Goal: Complete application form: Complete application form

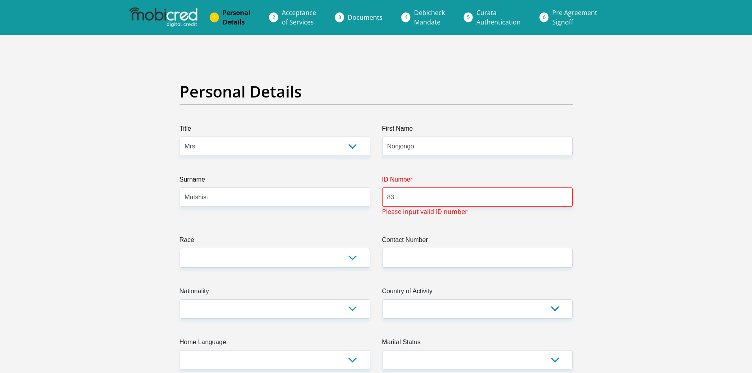
select select "Mrs"
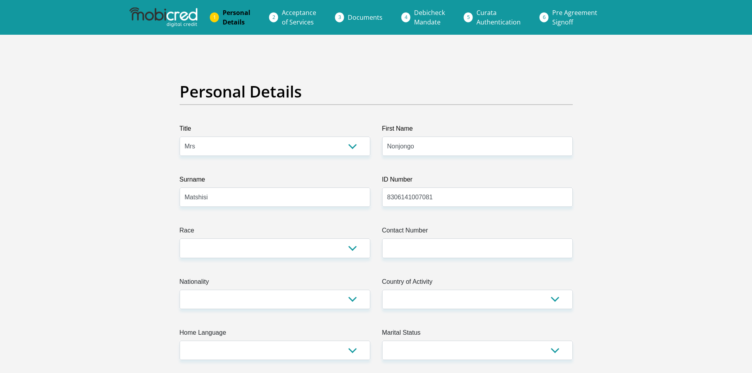
type input "8306141007081"
click at [357, 248] on select "Black Coloured Indian White Other" at bounding box center [275, 247] width 191 height 19
select select "1"
click at [180, 238] on select "Black Coloured Indian White Other" at bounding box center [275, 247] width 191 height 19
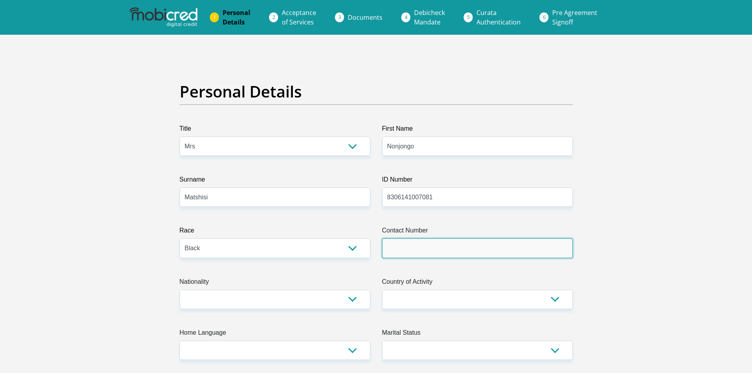
click at [409, 253] on input "Contact Number" at bounding box center [477, 247] width 191 height 19
type input "0834941888"
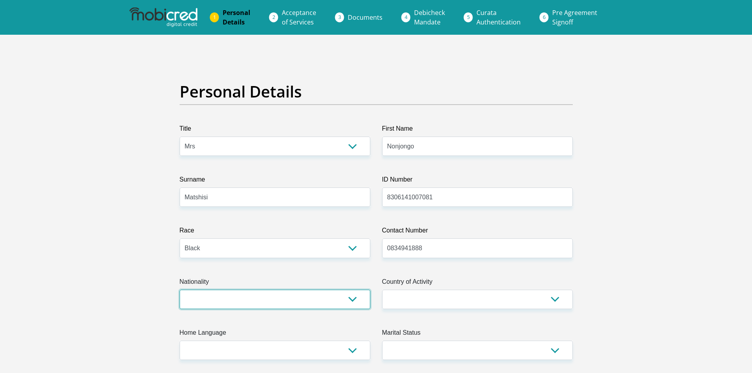
click at [354, 302] on select "[GEOGRAPHIC_DATA] [GEOGRAPHIC_DATA] [GEOGRAPHIC_DATA] [GEOGRAPHIC_DATA] [GEOGRA…" at bounding box center [275, 299] width 191 height 19
select select "ZAF"
click at [180, 290] on select "[GEOGRAPHIC_DATA] [GEOGRAPHIC_DATA] [GEOGRAPHIC_DATA] [GEOGRAPHIC_DATA] [GEOGRA…" at bounding box center [275, 299] width 191 height 19
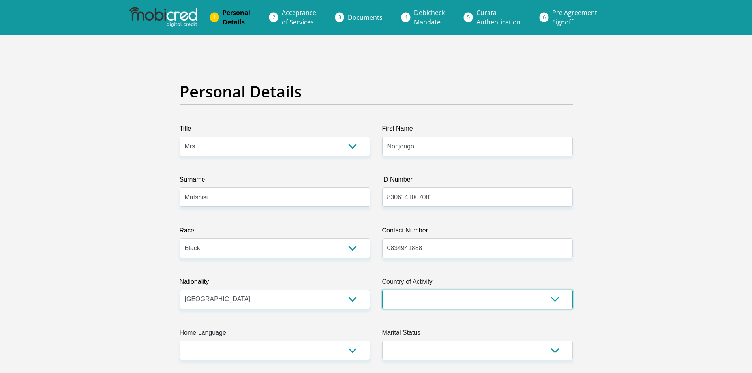
click at [559, 300] on select "[GEOGRAPHIC_DATA] [GEOGRAPHIC_DATA] [GEOGRAPHIC_DATA] [GEOGRAPHIC_DATA] [GEOGRA…" at bounding box center [477, 299] width 191 height 19
select select "ZAF"
click at [382, 290] on select "[GEOGRAPHIC_DATA] [GEOGRAPHIC_DATA] [GEOGRAPHIC_DATA] [GEOGRAPHIC_DATA] [GEOGRA…" at bounding box center [477, 299] width 191 height 19
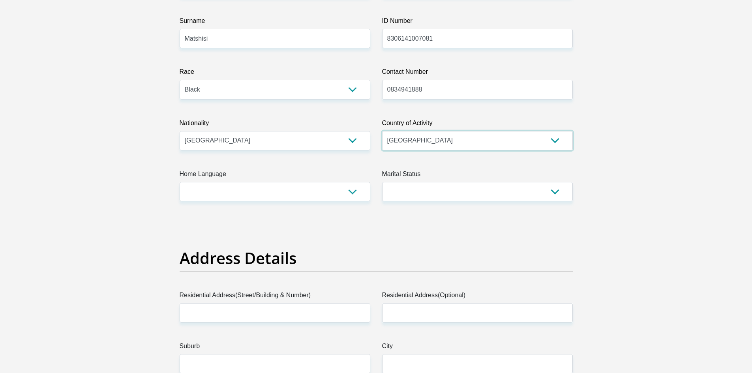
scroll to position [198, 0]
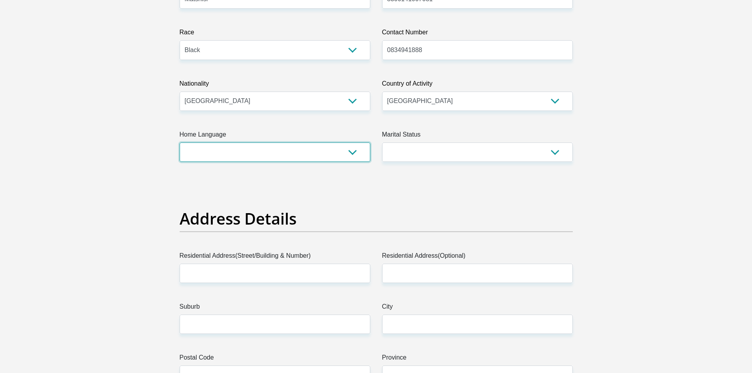
click at [352, 150] on select "Afrikaans English Sepedi South Ndebele Southern Sotho Swati Tsonga Tswana Venda…" at bounding box center [275, 151] width 191 height 19
select select "xho"
click at [180, 142] on select "Afrikaans English Sepedi South Ndebele Southern Sotho Swati Tsonga Tswana Venda…" at bounding box center [275, 151] width 191 height 19
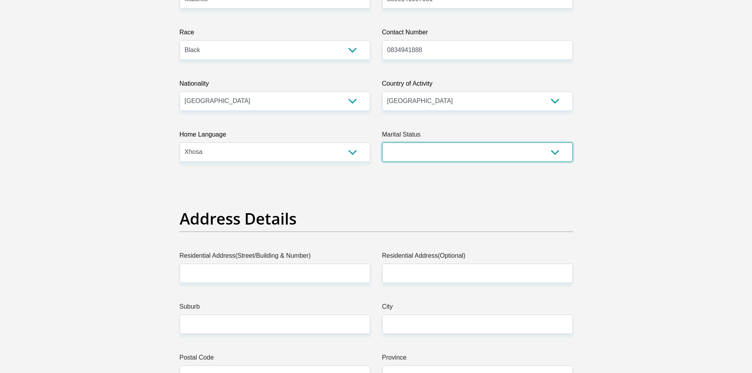
click at [555, 154] on select "Married ANC Single Divorced Widowed Married COP or Customary Law" at bounding box center [477, 151] width 191 height 19
select select "5"
click at [382, 142] on select "Married ANC Single Divorced Widowed Married COP or Customary Law" at bounding box center [477, 151] width 191 height 19
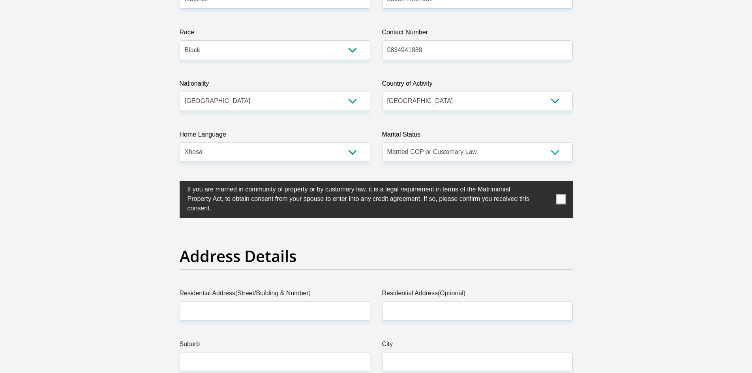
click at [564, 197] on span at bounding box center [561, 200] width 10 height 10
click at [172, 183] on input "checkbox" at bounding box center [172, 183] width 0 height 0
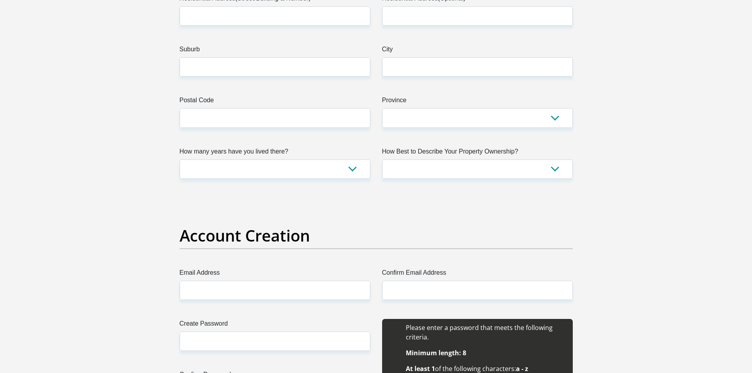
scroll to position [514, 0]
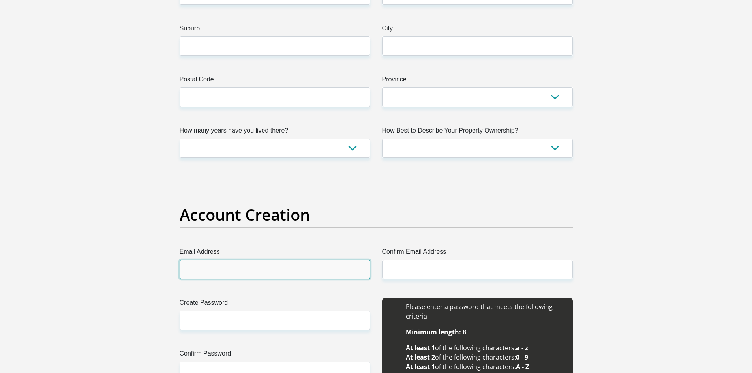
click at [195, 272] on input "Email Address" at bounding box center [275, 269] width 191 height 19
type input "[EMAIL_ADDRESS][DOMAIN_NAME]"
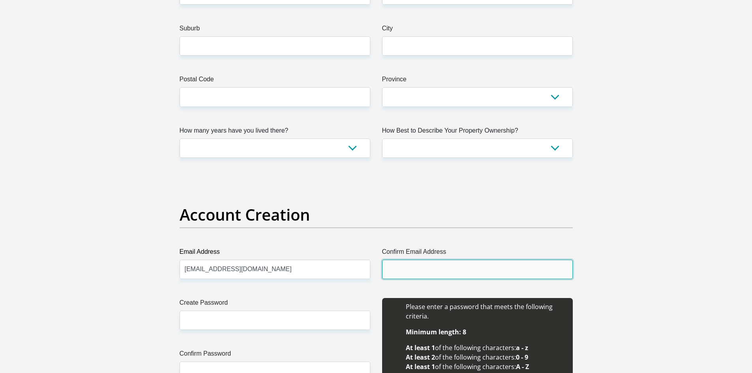
click at [396, 273] on input "Confirm Email Address" at bounding box center [477, 269] width 191 height 19
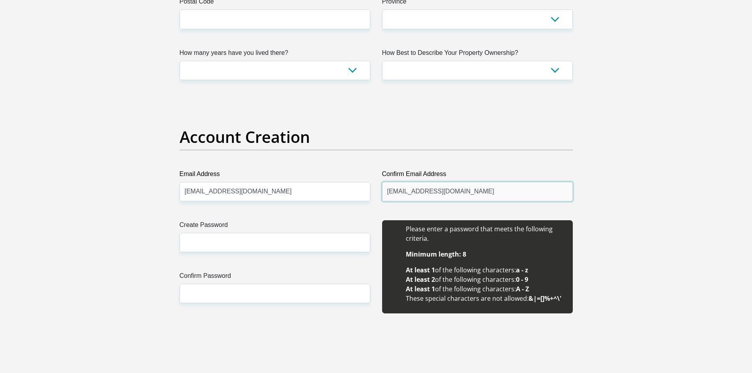
scroll to position [632, 0]
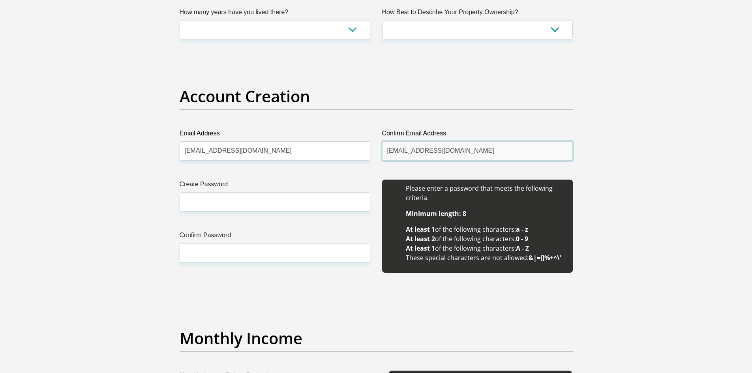
type input "[EMAIL_ADDRESS][DOMAIN_NAME]"
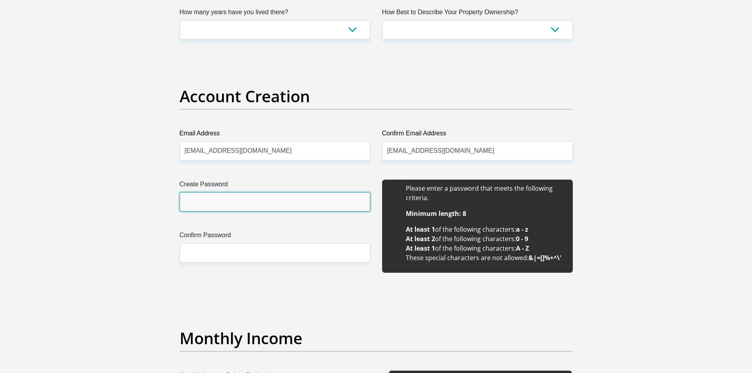
click at [196, 204] on input "Create Password" at bounding box center [275, 201] width 191 height 19
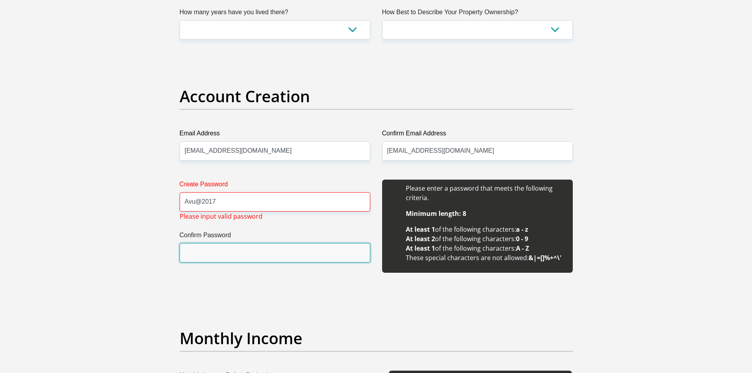
click at [204, 262] on input "Confirm Password" at bounding box center [275, 252] width 191 height 19
click at [201, 251] on input "Confirm Password" at bounding box center [275, 252] width 191 height 19
click at [200, 252] on input "Confirm Password" at bounding box center [275, 252] width 191 height 19
click at [207, 257] on input "Confirm Password" at bounding box center [275, 252] width 191 height 19
click at [287, 229] on div "Create Password Avu@2017 Please input valid password Confirm Password" at bounding box center [275, 231] width 202 height 102
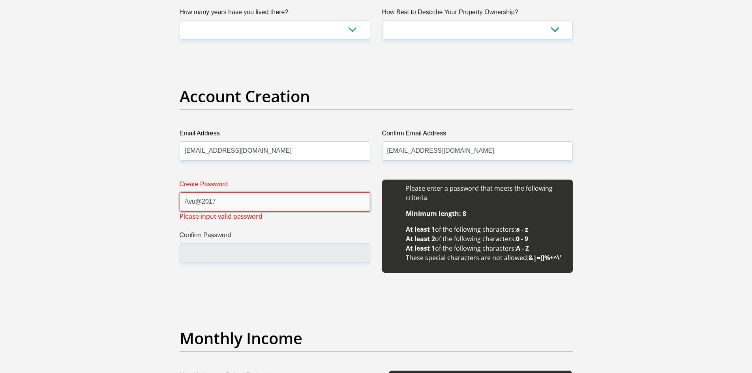
click at [223, 200] on input "Avu@2017" at bounding box center [275, 201] width 191 height 19
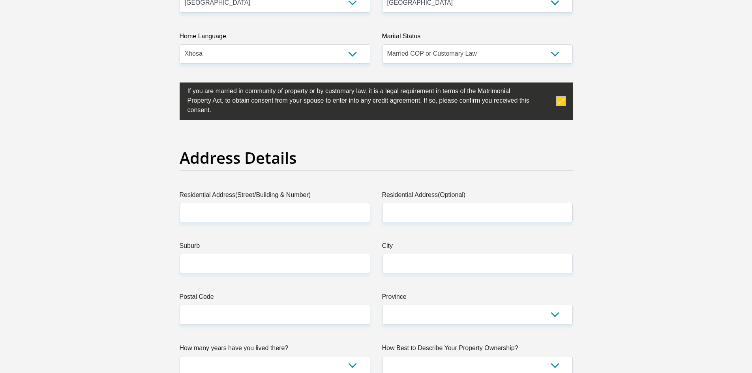
scroll to position [277, 0]
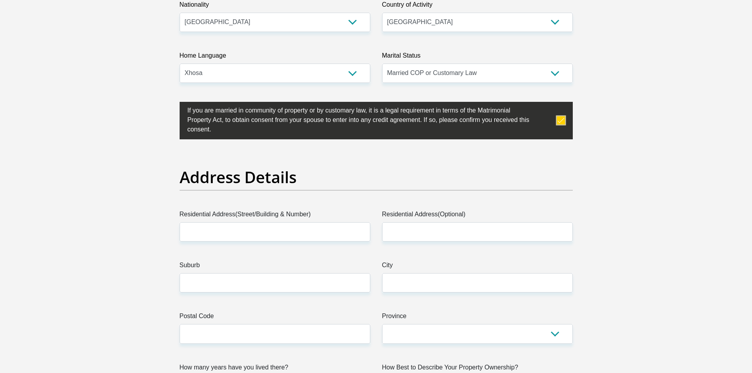
type input "Avuyile@2017"
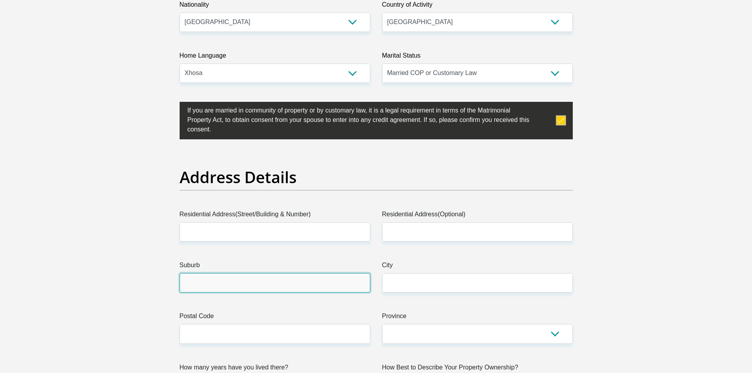
click at [193, 288] on input "Suburb" at bounding box center [275, 282] width 191 height 19
type input "Humansdorp"
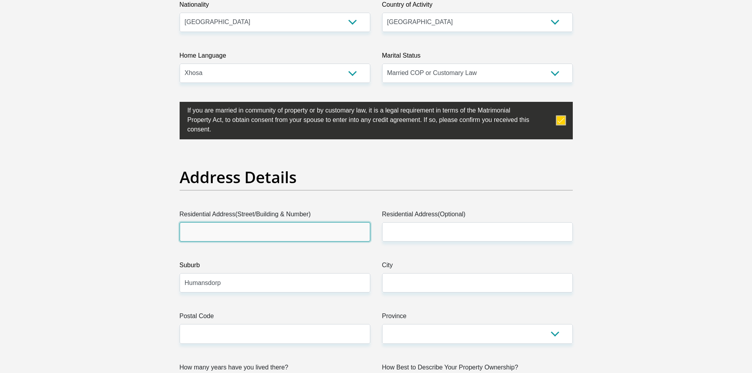
click at [232, 234] on input "Residential Address(Street/Building & Number)" at bounding box center [275, 231] width 191 height 19
type input "Flat no. [STREET_ADDRESS]"
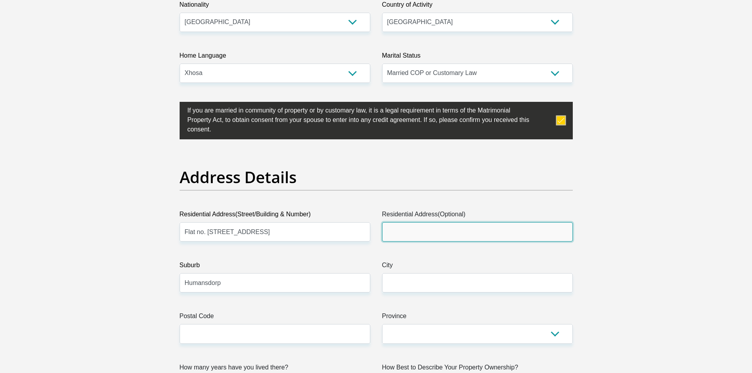
click at [391, 230] on input "Residential Address(Optional)" at bounding box center [477, 231] width 191 height 19
type input "Bureau Street"
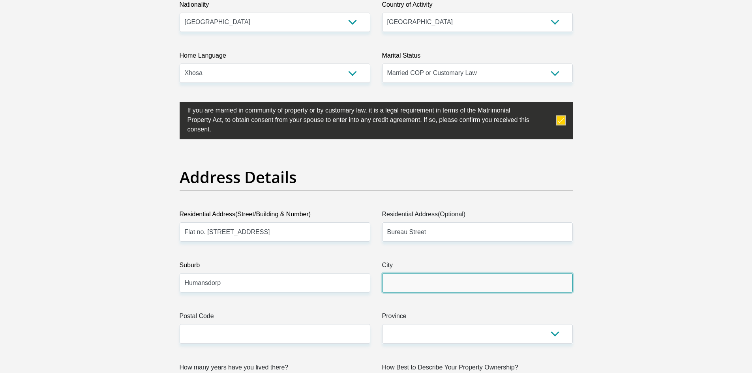
click at [404, 285] on input "City" at bounding box center [477, 282] width 191 height 19
type input "Humansdorp"
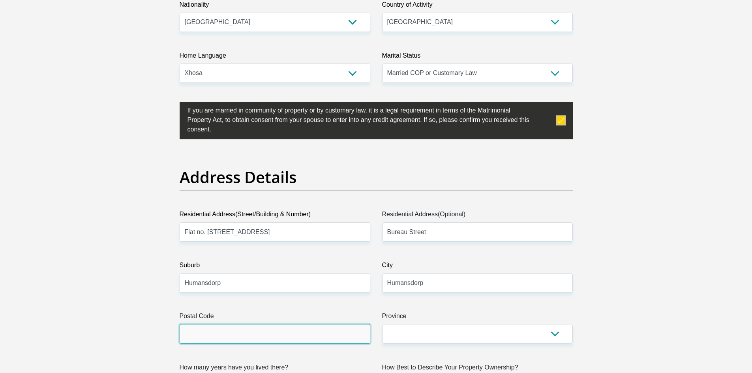
click at [269, 334] on input "Postal Code" at bounding box center [275, 333] width 191 height 19
type input "6300"
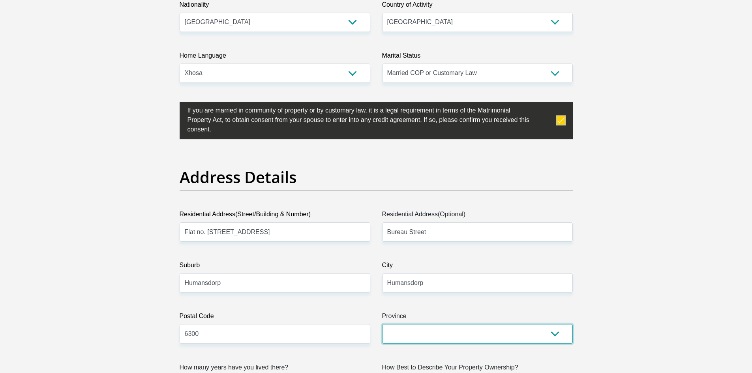
click at [554, 332] on select "Eastern Cape Free State [GEOGRAPHIC_DATA] [GEOGRAPHIC_DATA][DATE] [GEOGRAPHIC_D…" at bounding box center [477, 333] width 191 height 19
select select "[GEOGRAPHIC_DATA]"
click at [382, 324] on select "Eastern Cape Free State [GEOGRAPHIC_DATA] [GEOGRAPHIC_DATA][DATE] [GEOGRAPHIC_D…" at bounding box center [477, 333] width 191 height 19
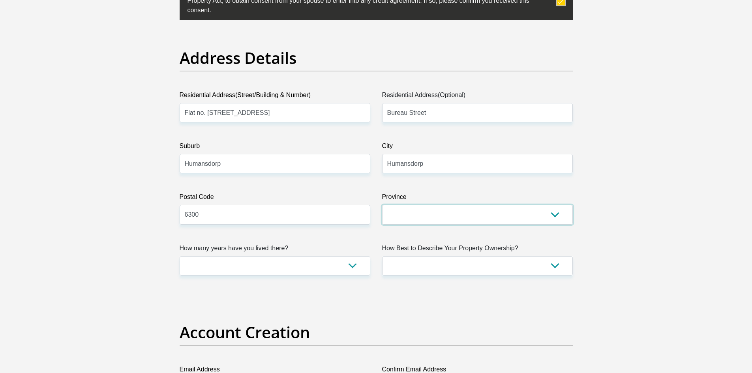
scroll to position [431, 0]
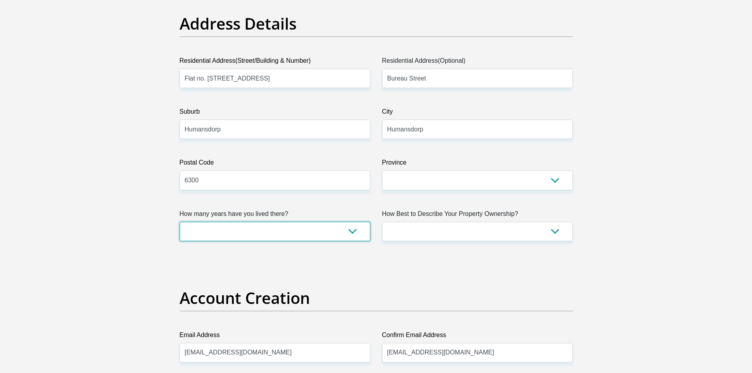
click at [354, 231] on select "less than 1 year 1-3 years 3-5 years 5+ years" at bounding box center [275, 231] width 191 height 19
select select "5"
click at [180, 222] on select "less than 1 year 1-3 years 3-5 years 5+ years" at bounding box center [275, 231] width 191 height 19
click at [555, 232] on select "Owned Rented Family Owned Company Dwelling" at bounding box center [477, 231] width 191 height 19
select select "Rented"
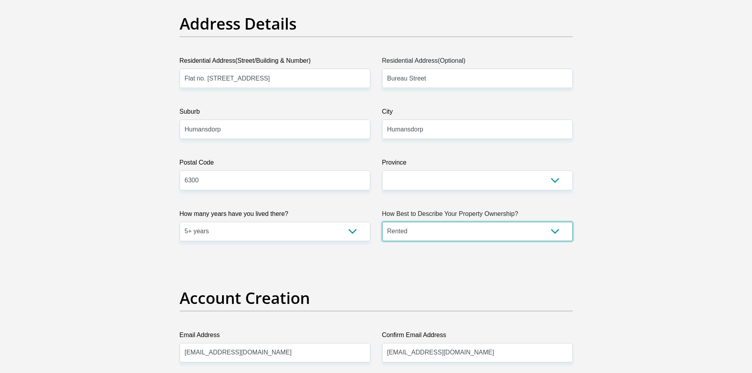
click at [382, 222] on select "Owned Rented Family Owned Company Dwelling" at bounding box center [477, 231] width 191 height 19
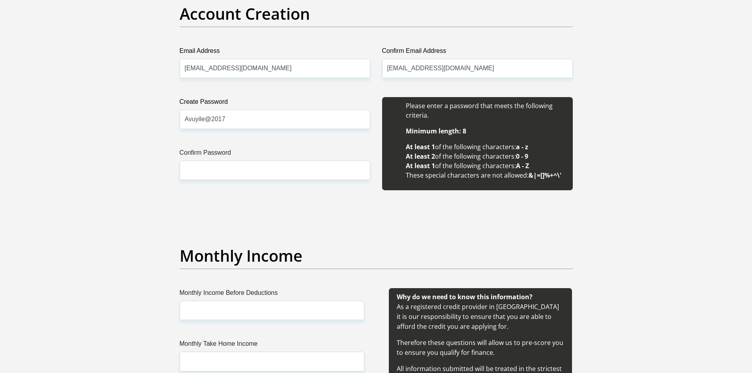
scroll to position [734, 0]
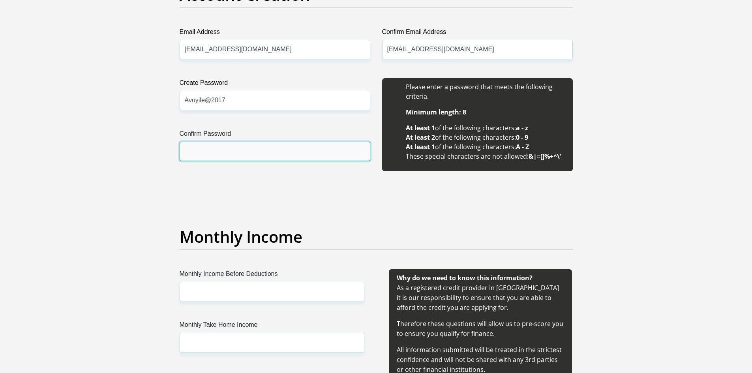
click at [202, 152] on input "Confirm Password" at bounding box center [275, 151] width 191 height 19
type input "Avuyile@2017"
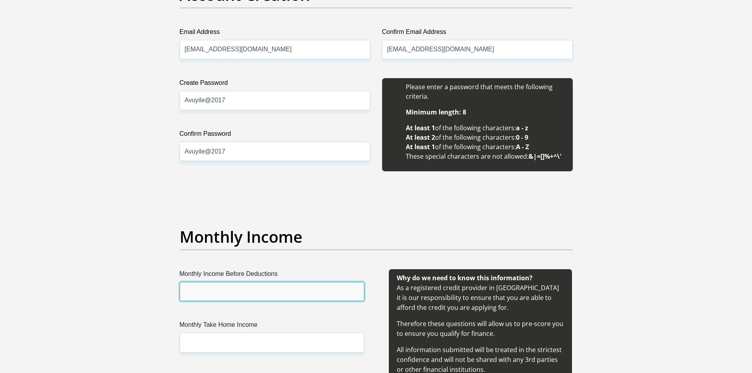
click at [226, 297] on input "Monthly Income Before Deductions" at bounding box center [272, 291] width 185 height 19
type input "23728"
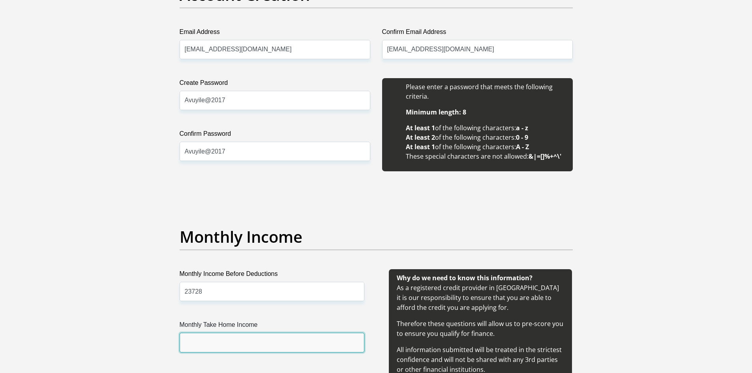
click at [208, 345] on input "Monthly Take Home Income" at bounding box center [272, 342] width 185 height 19
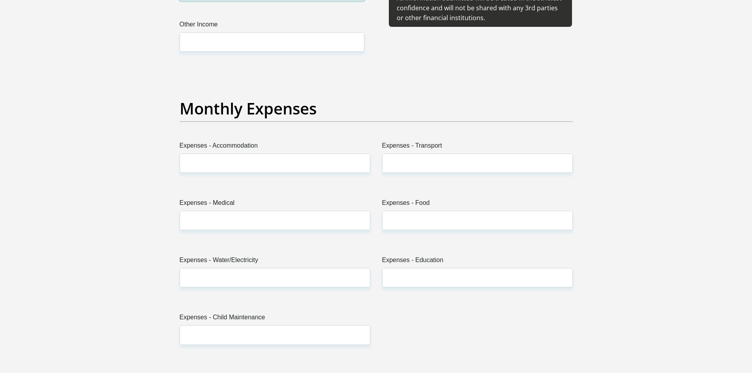
scroll to position [1095, 0]
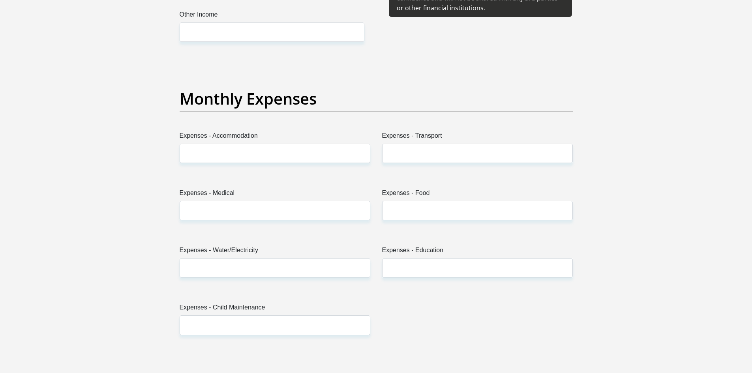
type input "11658.23"
click at [397, 157] on input "Expenses - Transport" at bounding box center [477, 153] width 191 height 19
type input "950"
click at [204, 153] on input "Expenses - Accommodation" at bounding box center [275, 153] width 191 height 19
type input "0"
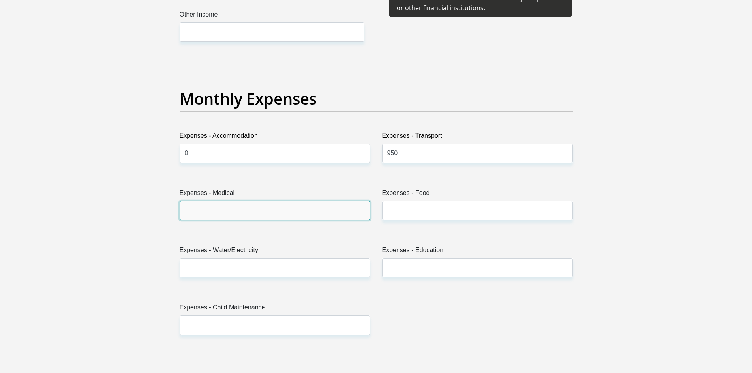
click at [214, 217] on input "Expenses - Medical" at bounding box center [275, 210] width 191 height 19
type input "0"
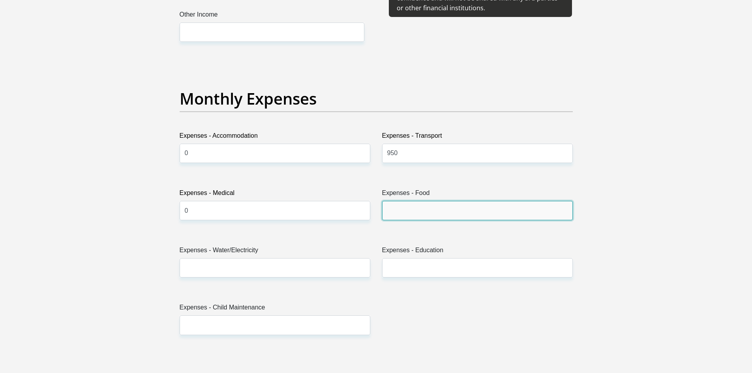
click at [401, 210] on input "Expenses - Food" at bounding box center [477, 210] width 191 height 19
type input "1500"
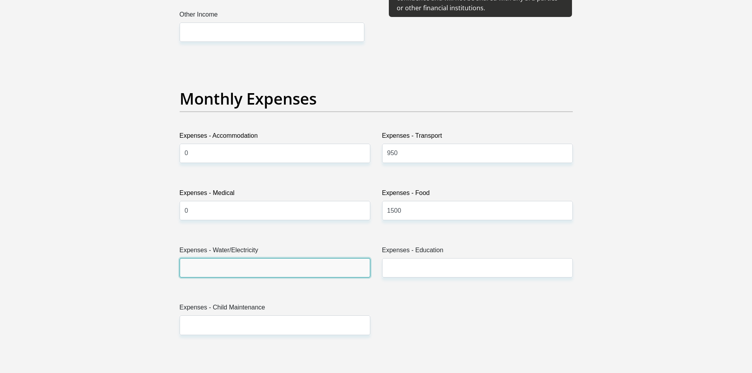
click at [193, 274] on input "Expenses - Water/Electricity" at bounding box center [275, 267] width 191 height 19
type input "0"
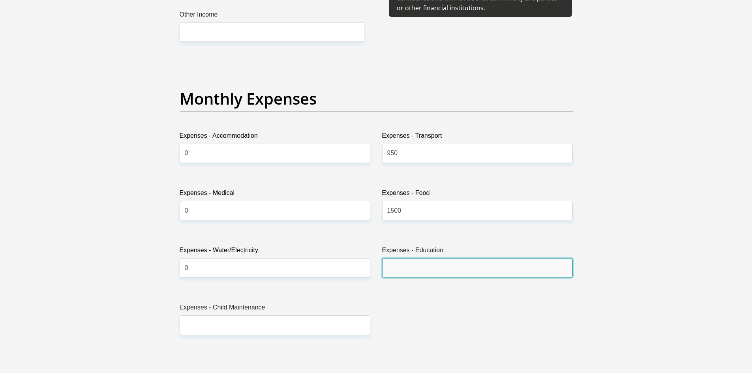
click at [399, 268] on input "Expenses - Education" at bounding box center [477, 267] width 191 height 19
type input "0"
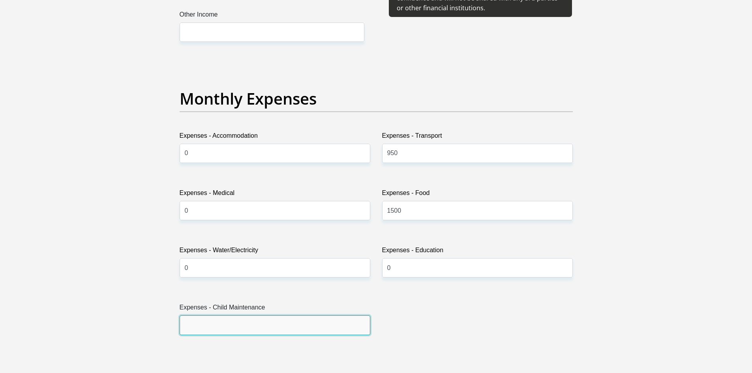
click at [239, 329] on input "Expenses - Child Maintenance" at bounding box center [275, 324] width 191 height 19
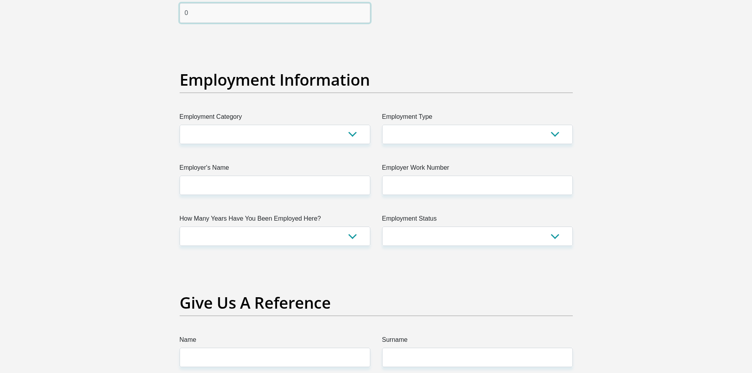
scroll to position [1436, 0]
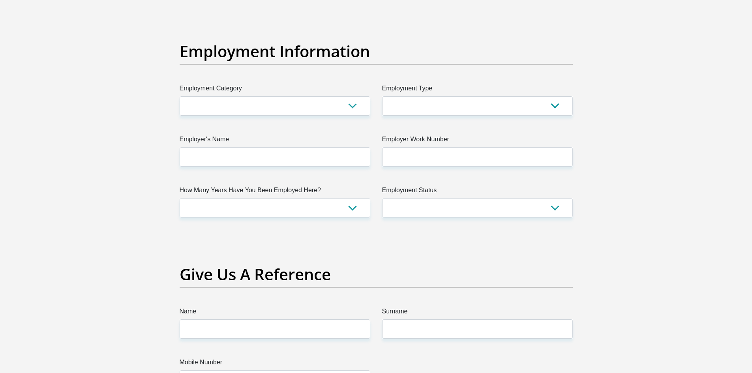
type input "0"
click at [352, 107] on select "AGRICULTURE ALCOHOL & TOBACCO CONSTRUCTION MATERIALS METALLURGY EQUIPMENT FOR R…" at bounding box center [275, 105] width 191 height 19
click at [556, 107] on select "College/Lecturer Craft Seller Creative Driver Executive Farmer Forces - Non Com…" at bounding box center [477, 105] width 191 height 19
select select "Office Staff/Clerk"
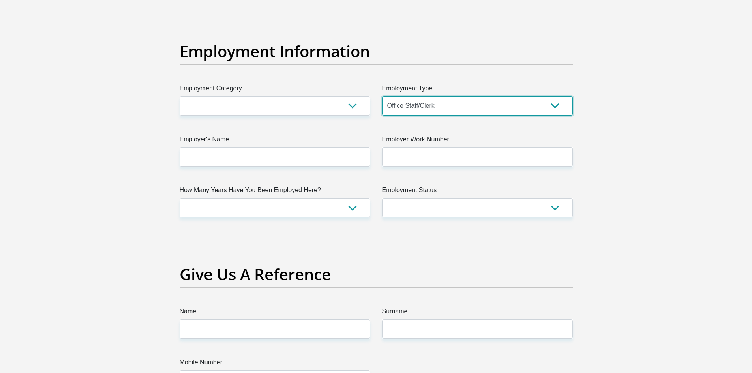
click at [382, 96] on select "College/Lecturer Craft Seller Creative Driver Executive Farmer Forces - Non Com…" at bounding box center [477, 105] width 191 height 19
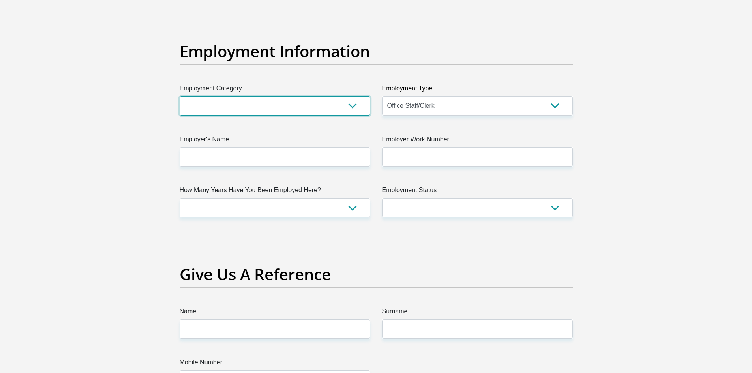
click at [358, 107] on select "AGRICULTURE ALCOHOL & TOBACCO CONSTRUCTION MATERIALS METALLURGY EQUIPMENT FOR R…" at bounding box center [275, 105] width 191 height 19
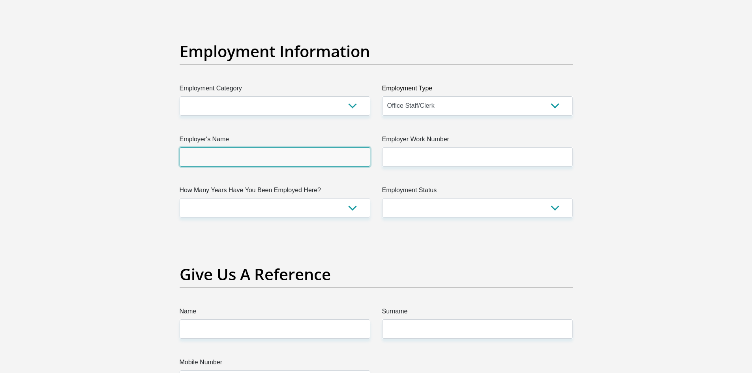
click at [221, 164] on input "Employer's Name" at bounding box center [275, 156] width 191 height 19
type input "s"
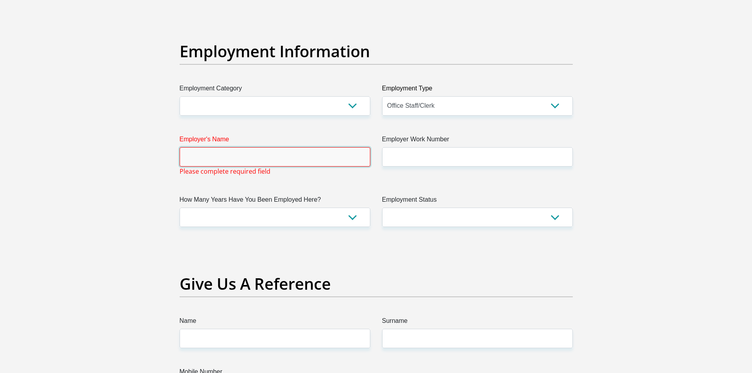
type input "d"
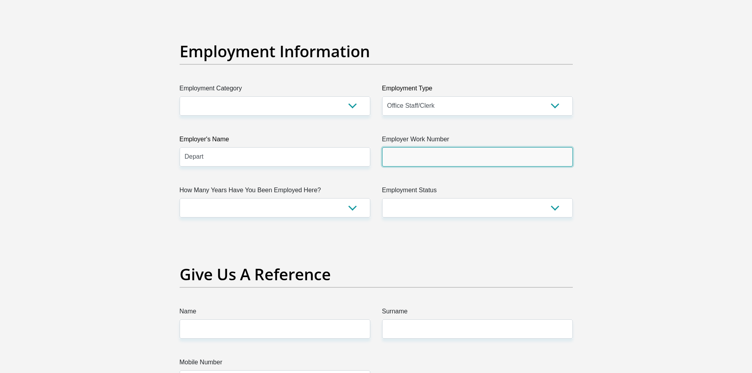
click at [418, 153] on input "Employer Work Number" at bounding box center [477, 156] width 191 height 19
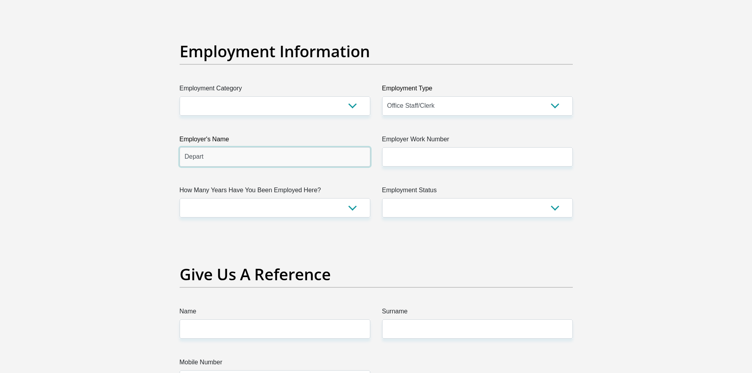
click at [207, 157] on input "Depart" at bounding box center [275, 156] width 191 height 19
type input "D"
type input "DOJ"
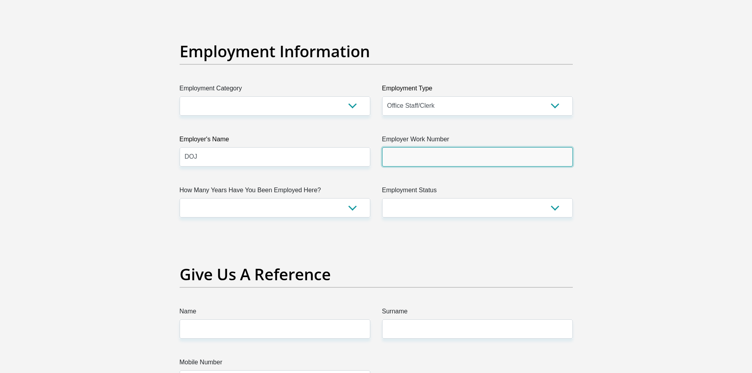
click at [418, 161] on input "Employer Work Number" at bounding box center [477, 156] width 191 height 19
type input "0422003000"
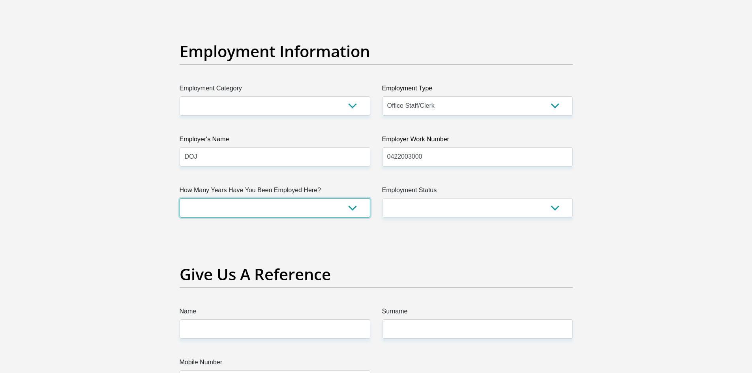
click at [350, 208] on select "less than 1 year 1-3 years 3-5 years 5+ years" at bounding box center [275, 207] width 191 height 19
select select "60"
click at [180, 198] on select "less than 1 year 1-3 years 3-5 years 5+ years" at bounding box center [275, 207] width 191 height 19
click at [557, 209] on select "Permanent/Full-time Part-time/Casual [DEMOGRAPHIC_DATA] Worker Self-Employed Ho…" at bounding box center [477, 207] width 191 height 19
select select "1"
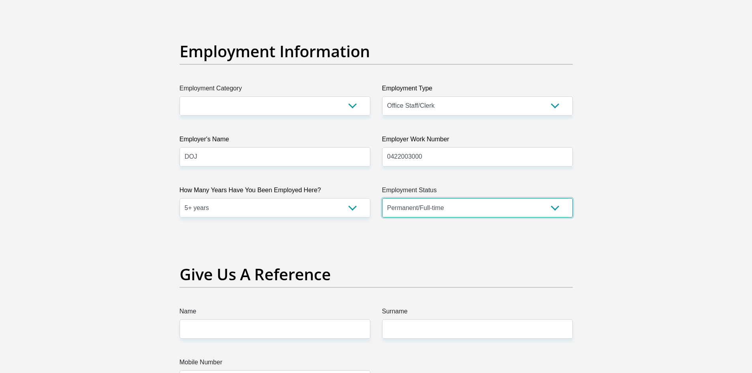
click at [382, 198] on select "Permanent/Full-time Part-time/Casual [DEMOGRAPHIC_DATA] Worker Self-Employed Ho…" at bounding box center [477, 207] width 191 height 19
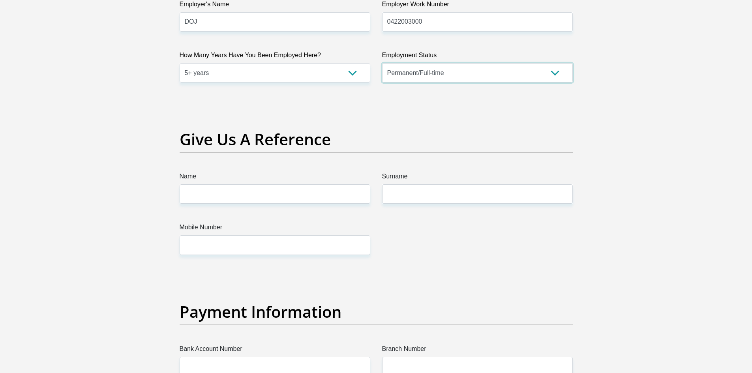
scroll to position [1554, 0]
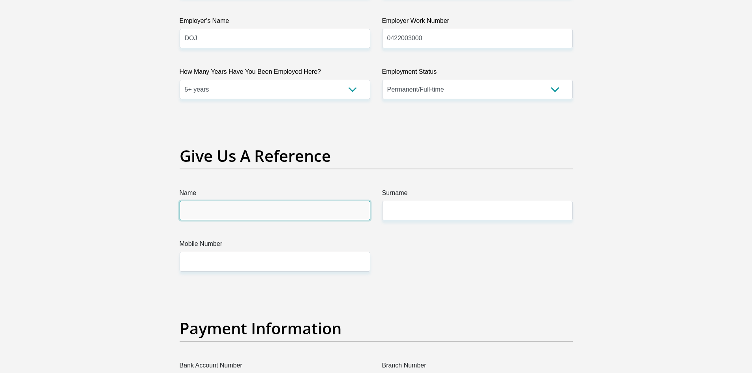
click at [229, 213] on input "Name" at bounding box center [275, 210] width 191 height 19
type input "d"
type input "Ntanda\o"
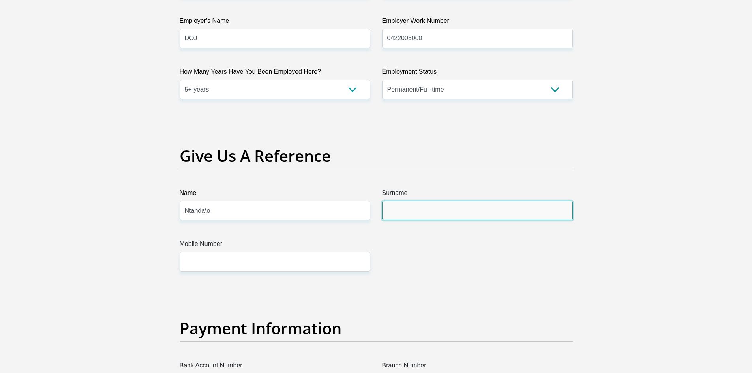
click at [393, 217] on input "Surname" at bounding box center [477, 210] width 191 height 19
type input "Mabeka"
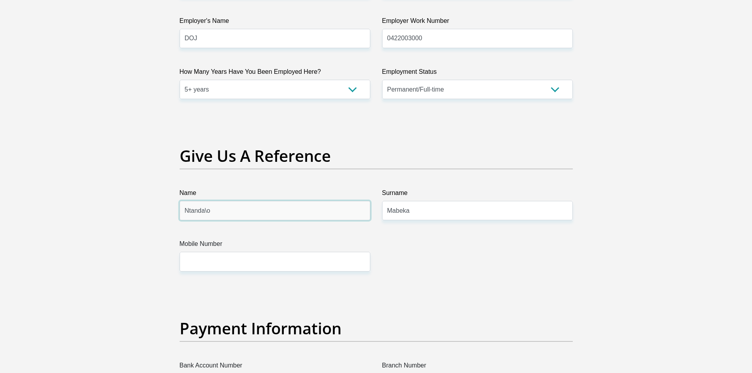
click at [216, 208] on input "Ntanda\o" at bounding box center [275, 210] width 191 height 19
type input "Ntandazo"
click at [210, 266] on input "Mobile Number" at bounding box center [275, 261] width 191 height 19
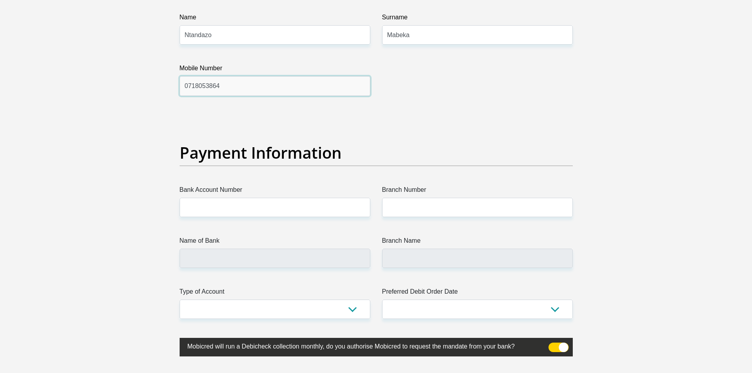
scroll to position [1752, 0]
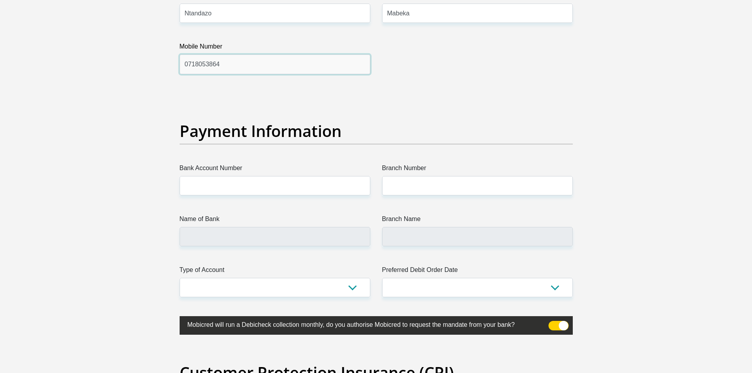
type input "0718053864"
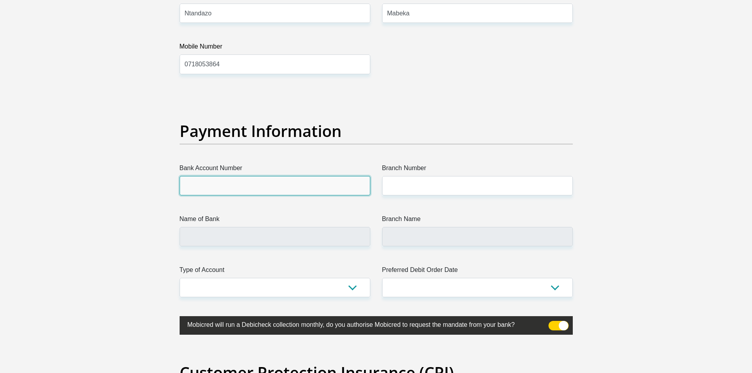
click at [206, 182] on input "Bank Account Number" at bounding box center [275, 185] width 191 height 19
type input "1334101386"
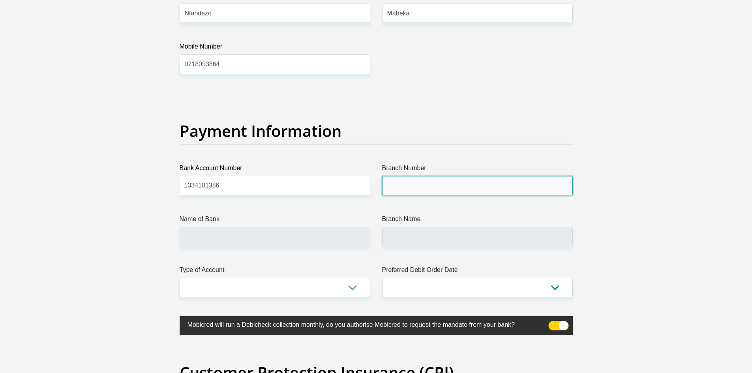
click at [397, 195] on input "Branch Number" at bounding box center [477, 185] width 191 height 19
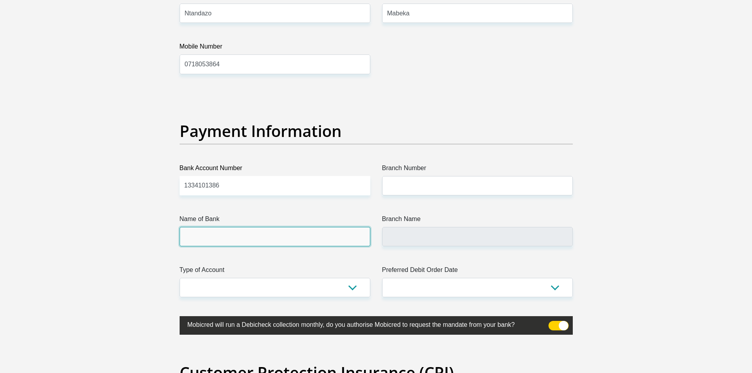
click at [205, 245] on input "Name of Bank" at bounding box center [275, 236] width 191 height 19
click at [205, 244] on input "Name of Bank" at bounding box center [275, 236] width 191 height 19
click at [205, 238] on input "Name of Bank" at bounding box center [275, 236] width 191 height 19
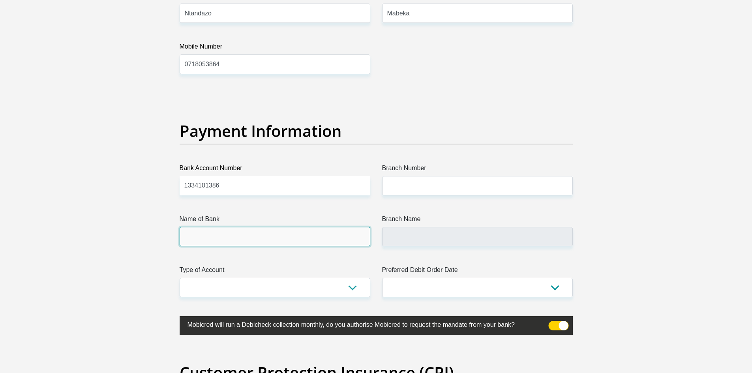
click at [188, 235] on input "Name of Bank" at bounding box center [275, 236] width 191 height 19
click at [197, 234] on input "Name of Bank" at bounding box center [275, 236] width 191 height 19
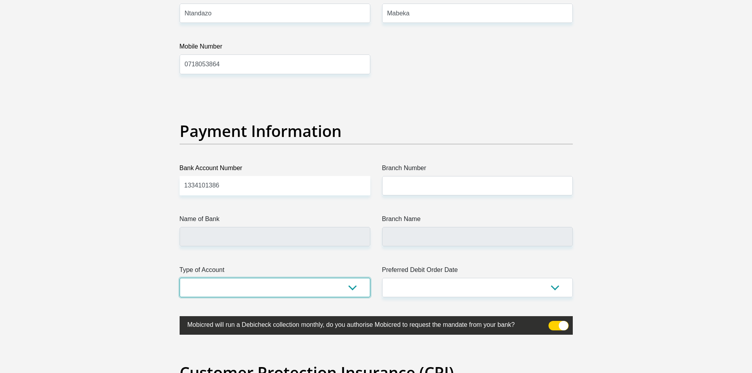
click at [227, 290] on select "Cheque Savings" at bounding box center [275, 287] width 191 height 19
select select "SAV"
click at [180, 278] on select "Cheque Savings" at bounding box center [275, 287] width 191 height 19
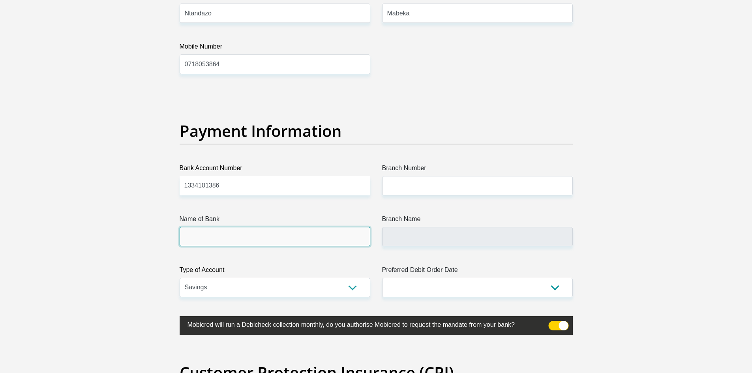
click at [196, 236] on input "Name of Bank" at bounding box center [275, 236] width 191 height 19
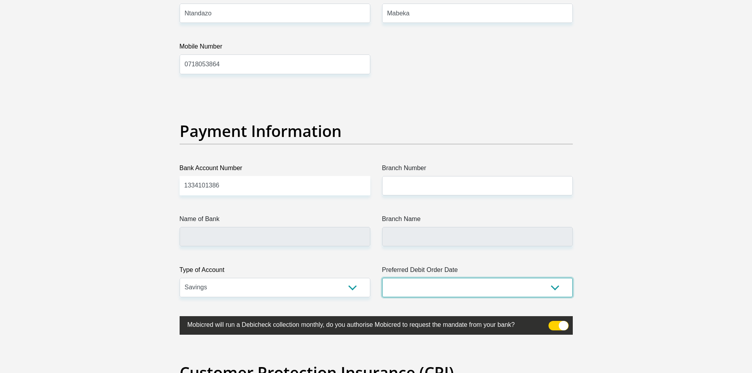
click at [549, 287] on select "1st 2nd 3rd 4th 5th 7th 18th 19th 20th 21st 22nd 23rd 24th 25th 26th 27th 28th …" at bounding box center [477, 287] width 191 height 19
select select "18"
click at [382, 278] on select "1st 2nd 3rd 4th 5th 7th 18th 19th 20th 21st 22nd 23rd 24th 25th 26th 27th 28th …" at bounding box center [477, 287] width 191 height 19
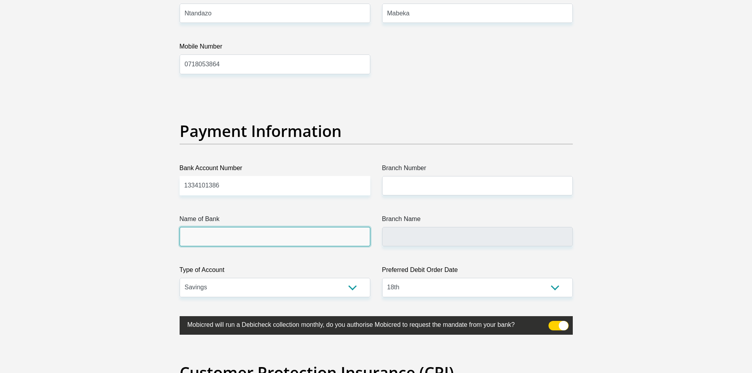
click at [196, 231] on input "Name of Bank" at bounding box center [275, 236] width 191 height 19
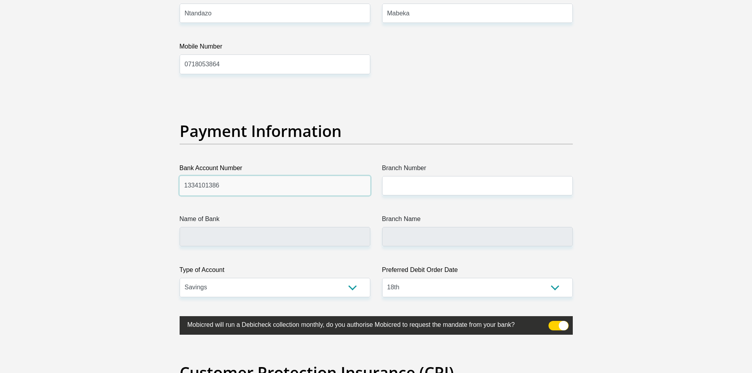
click at [230, 187] on input "1334101386" at bounding box center [275, 185] width 191 height 19
type input "1"
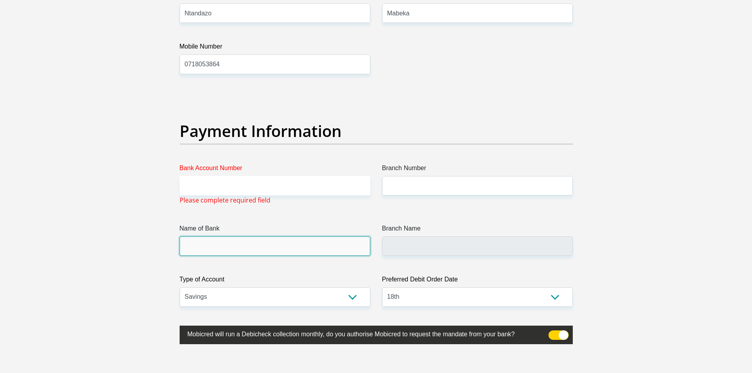
click at [208, 241] on input "Name of Bank" at bounding box center [275, 245] width 191 height 19
click at [200, 248] on input "Name of Bank" at bounding box center [275, 245] width 191 height 19
click at [199, 182] on input "Bank Account Number" at bounding box center [275, 185] width 191 height 19
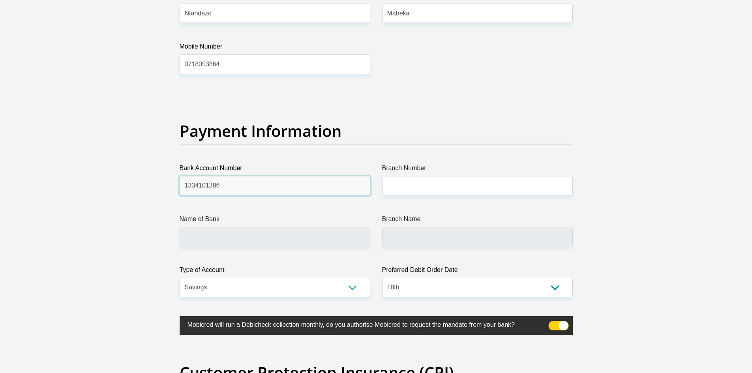
type input "1334101386"
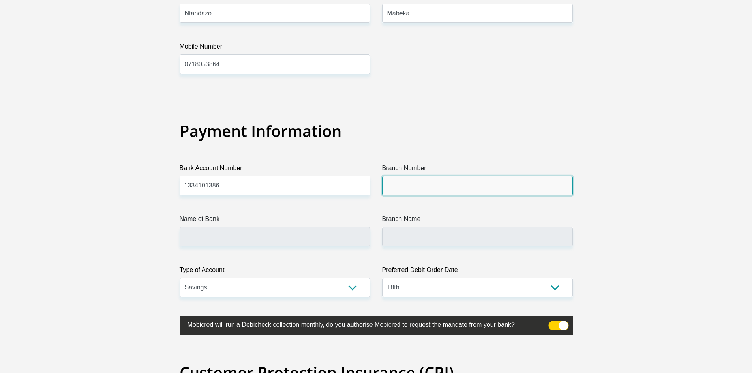
click at [418, 190] on input "Branch Number" at bounding box center [477, 185] width 191 height 19
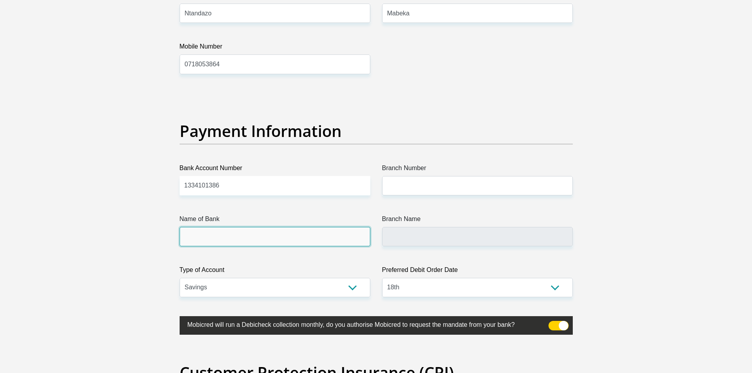
click at [189, 238] on input "Name of Bank" at bounding box center [275, 236] width 191 height 19
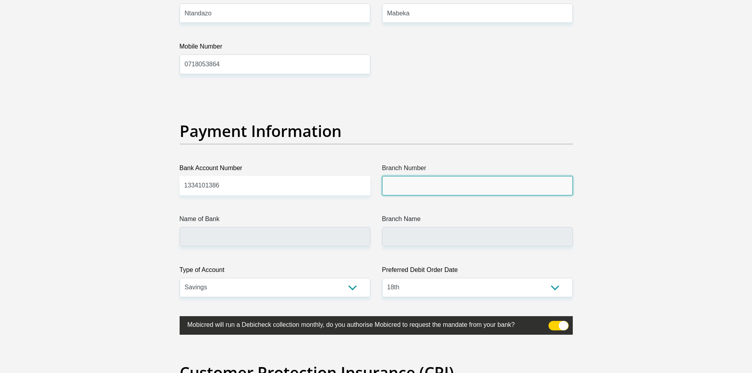
click at [406, 185] on input "Branch Number" at bounding box center [477, 185] width 191 height 19
click at [412, 191] on input "Branch Number" at bounding box center [477, 185] width 191 height 19
type input "470010"
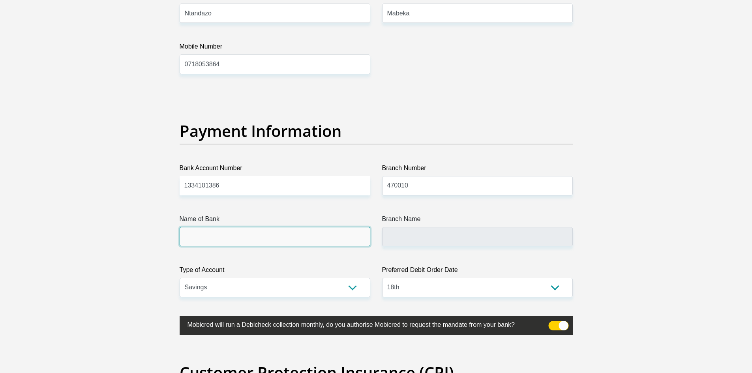
click at [223, 240] on input "Name of Bank" at bounding box center [275, 236] width 191 height 19
click at [215, 237] on input "Name of Bank" at bounding box center [275, 236] width 191 height 19
click at [234, 240] on input "Name of Bank" at bounding box center [275, 236] width 191 height 19
click at [194, 242] on input "Name of Bank" at bounding box center [275, 236] width 191 height 19
type input "CAPITEC BANK LIMITED"
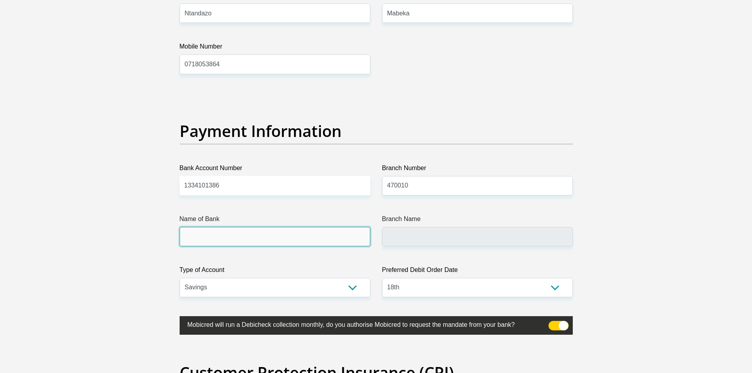
type input "CAPITEC BANK CPC"
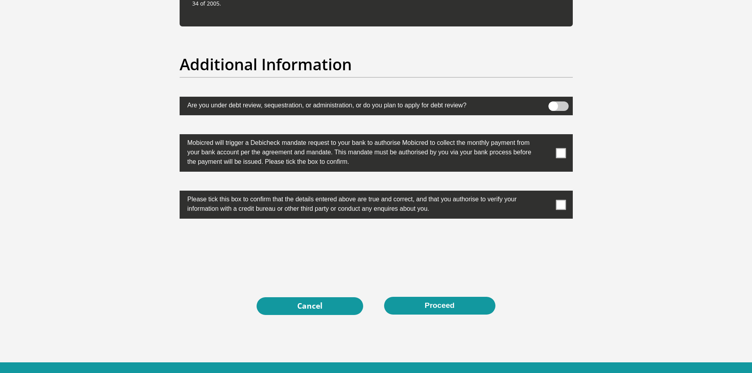
scroll to position [2497, 0]
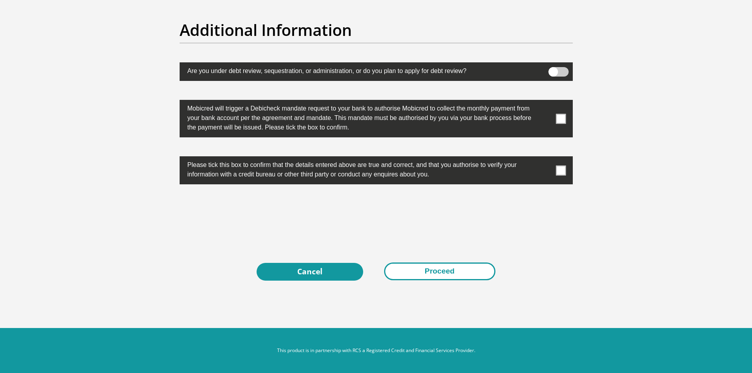
click at [444, 270] on button "Proceed" at bounding box center [439, 271] width 111 height 18
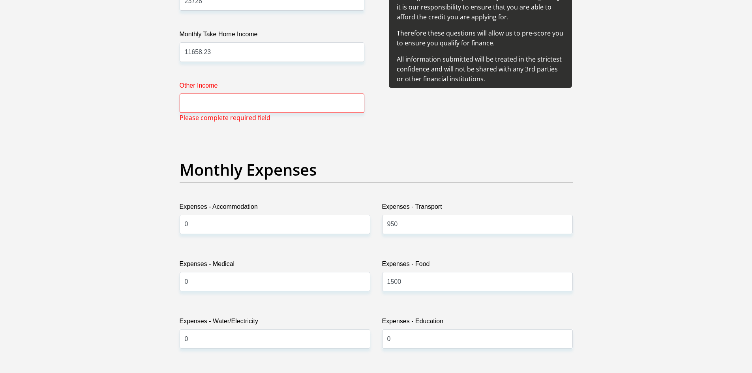
scroll to position [1019, 0]
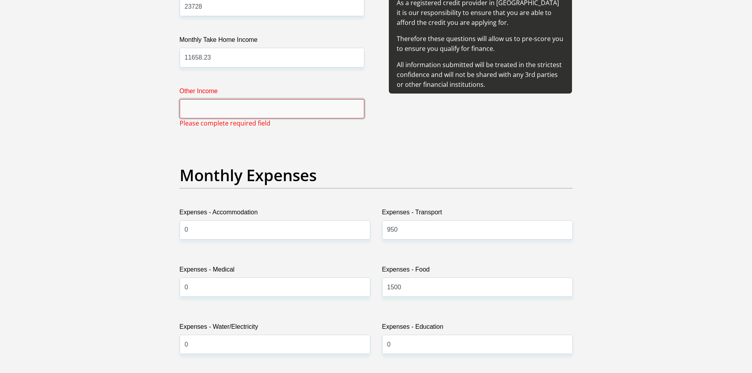
click at [204, 112] on input "Other Income" at bounding box center [272, 108] width 185 height 19
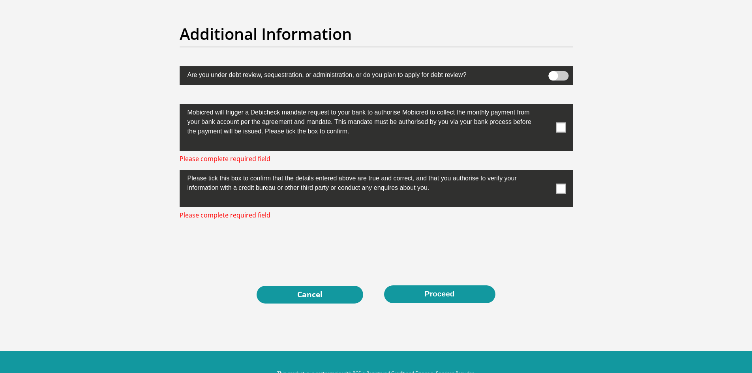
scroll to position [2525, 0]
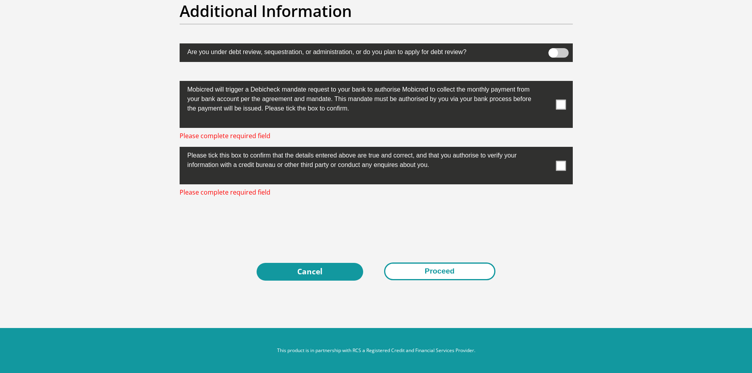
type input "0"
click at [436, 272] on button "Proceed" at bounding box center [439, 271] width 111 height 18
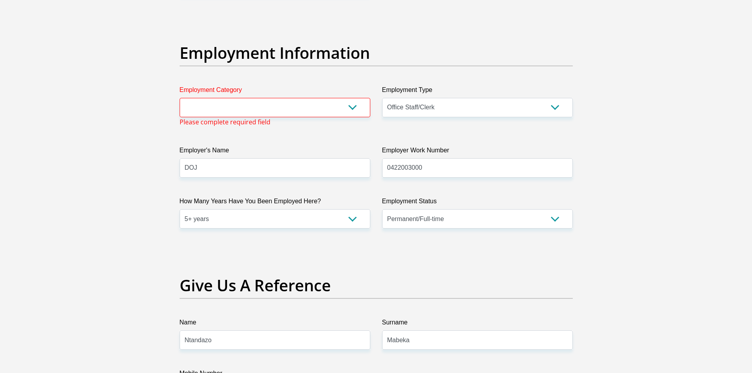
scroll to position [1433, 0]
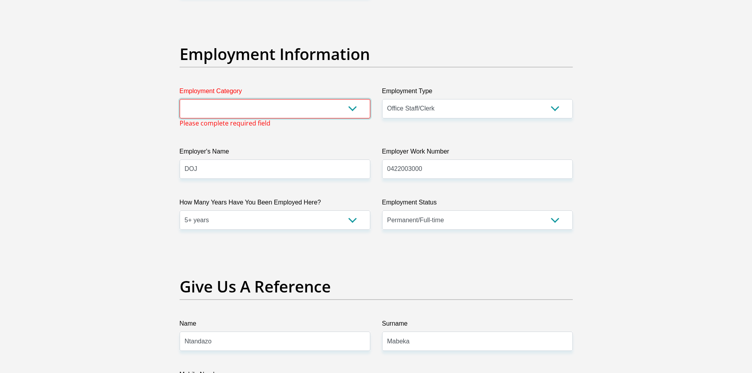
click at [352, 109] on select "AGRICULTURE ALCOHOL & TOBACCO CONSTRUCTION MATERIALS METALLURGY EQUIPMENT FOR R…" at bounding box center [275, 108] width 191 height 19
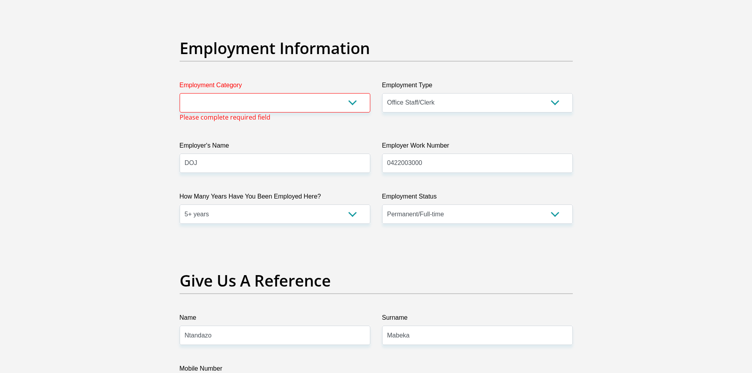
scroll to position [1420, 0]
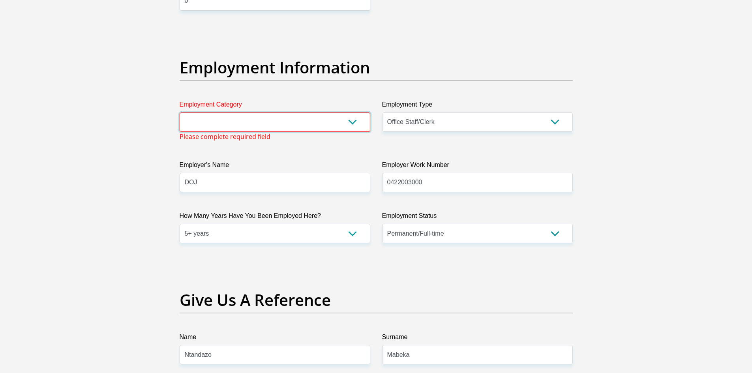
click at [352, 122] on select "AGRICULTURE ALCOHOL & TOBACCO CONSTRUCTION MATERIALS METALLURGY EQUIPMENT FOR R…" at bounding box center [275, 121] width 191 height 19
select select "71"
click at [180, 112] on select "AGRICULTURE ALCOHOL & TOBACCO CONSTRUCTION MATERIALS METALLURGY EQUIPMENT FOR R…" at bounding box center [275, 121] width 191 height 19
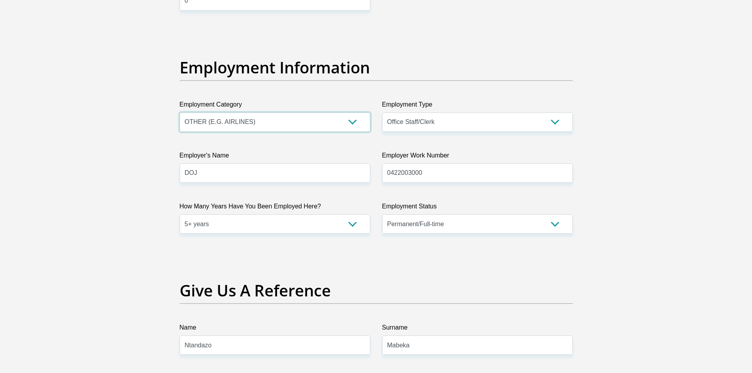
click at [352, 122] on select "AGRICULTURE ALCOHOL & TOBACCO CONSTRUCTION MATERIALS METALLURGY EQUIPMENT FOR R…" at bounding box center [275, 121] width 191 height 19
click at [180, 112] on select "AGRICULTURE ALCOHOL & TOBACCO CONSTRUCTION MATERIALS METALLURGY EQUIPMENT FOR R…" at bounding box center [275, 121] width 191 height 19
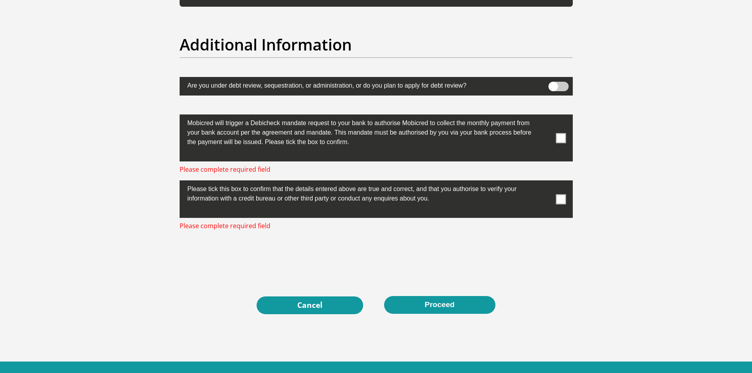
scroll to position [2516, 0]
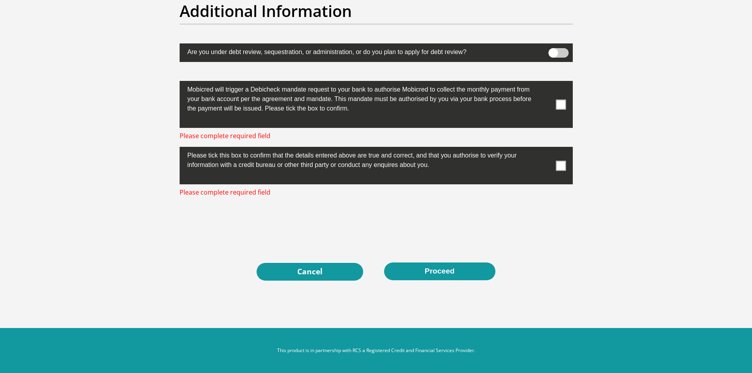
drag, startPoint x: 559, startPoint y: 103, endPoint x: 559, endPoint y: 116, distance: 13.0
click at [559, 104] on span at bounding box center [561, 104] width 10 height 10
click at [545, 83] on input "checkbox" at bounding box center [545, 83] width 0 height 0
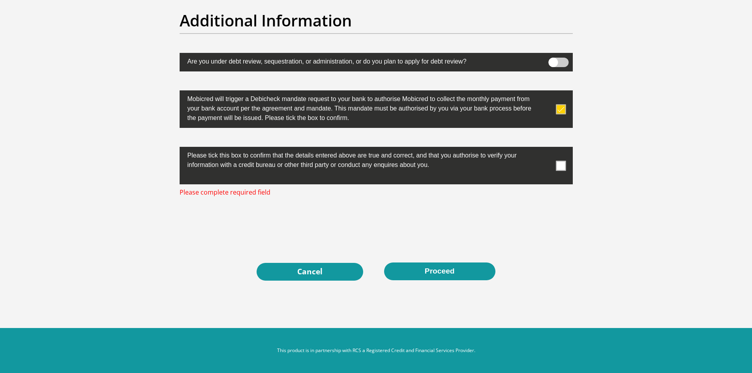
click at [562, 166] on span at bounding box center [561, 166] width 10 height 10
click at [545, 149] on input "checkbox" at bounding box center [545, 149] width 0 height 0
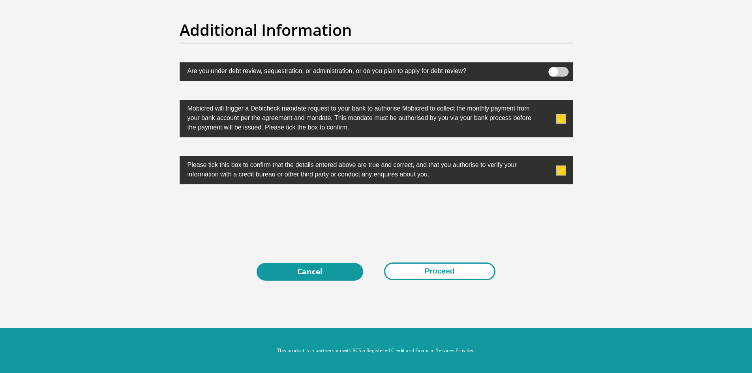
click at [444, 272] on button "Proceed" at bounding box center [439, 271] width 111 height 18
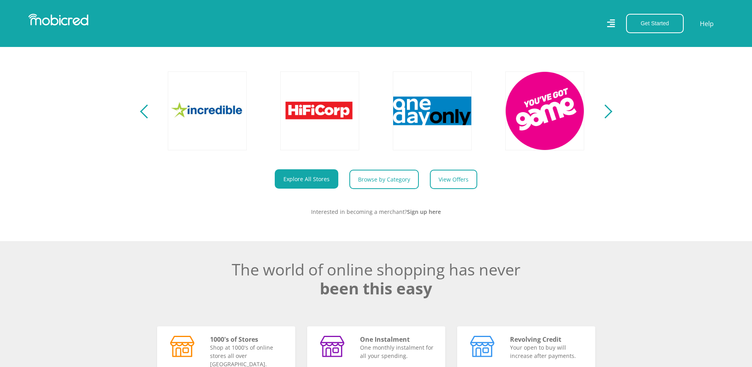
scroll to position [434, 0]
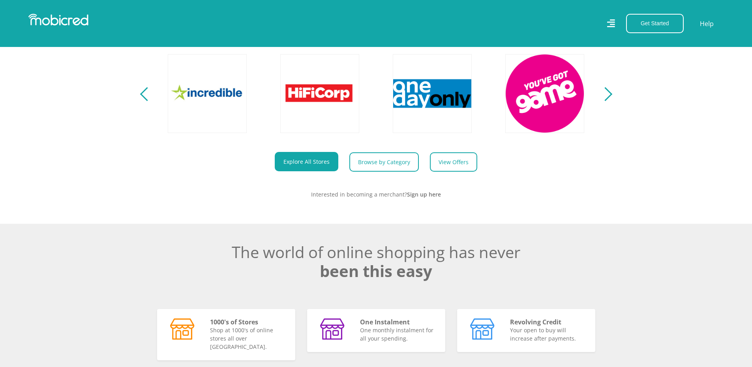
click at [608, 107] on section "Explore One Account. Infinite Possibilities. Unlock the possibilities of online…" at bounding box center [376, 78] width 752 height 291
click at [600, 98] on button "Next" at bounding box center [605, 94] width 10 height 16
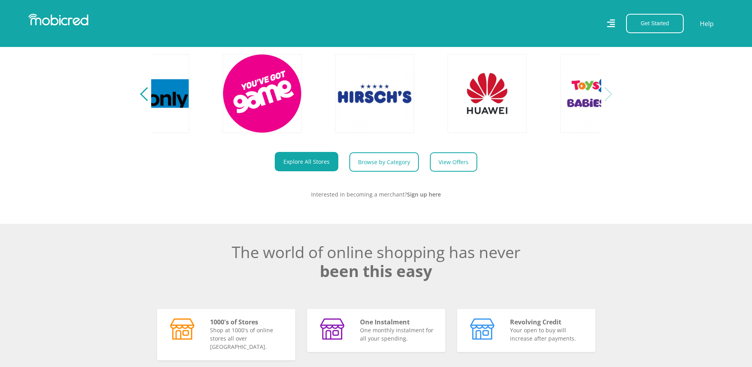
scroll to position [0, 1800]
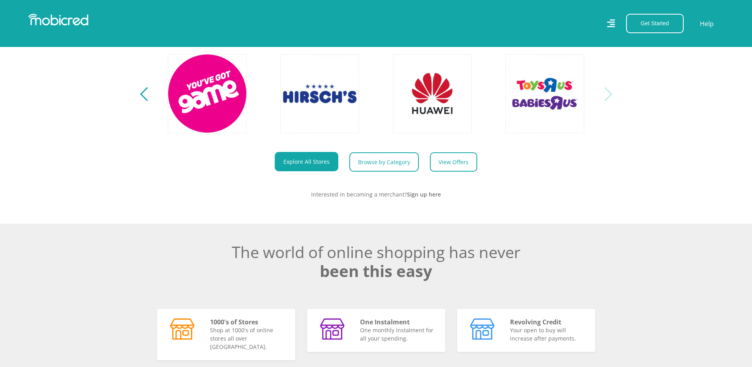
click at [608, 101] on div "Next" at bounding box center [605, 94] width 14 height 14
click at [442, 172] on link "View Offers" at bounding box center [456, 161] width 47 height 19
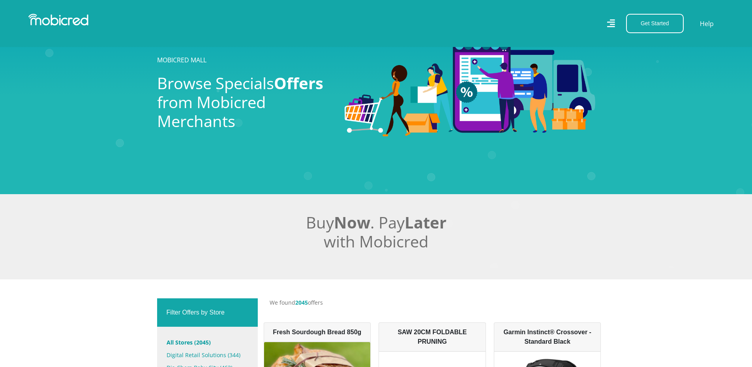
scroll to position [158, 0]
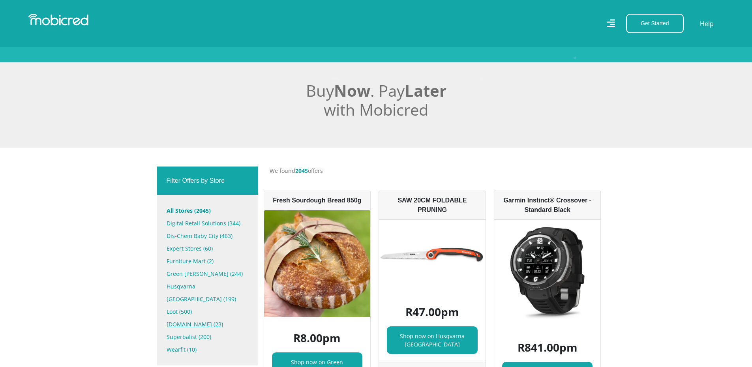
click at [204, 318] on link "Samsung.com (23)" at bounding box center [208, 324] width 82 height 13
click at [561, 34] on nav "Get Started Open an Account Account Holder Login Help" at bounding box center [376, 23] width 752 height 47
click at [611, 28] on icon at bounding box center [611, 23] width 8 height 11
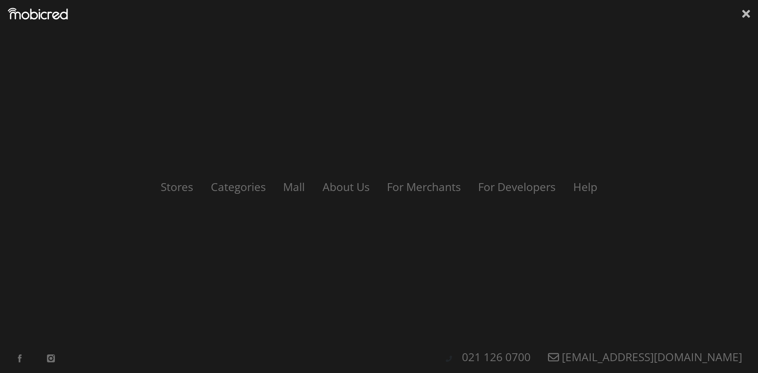
click at [746, 12] on icon at bounding box center [746, 14] width 8 height 12
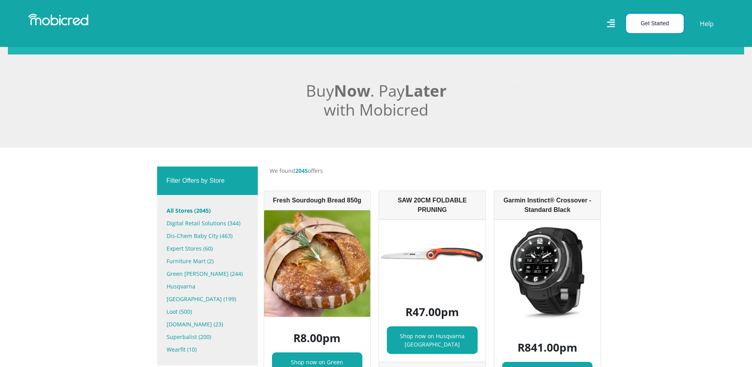
click at [649, 23] on button "Get Started" at bounding box center [655, 23] width 58 height 19
click at [657, 56] on link "Account Holder Login" at bounding box center [659, 53] width 66 height 10
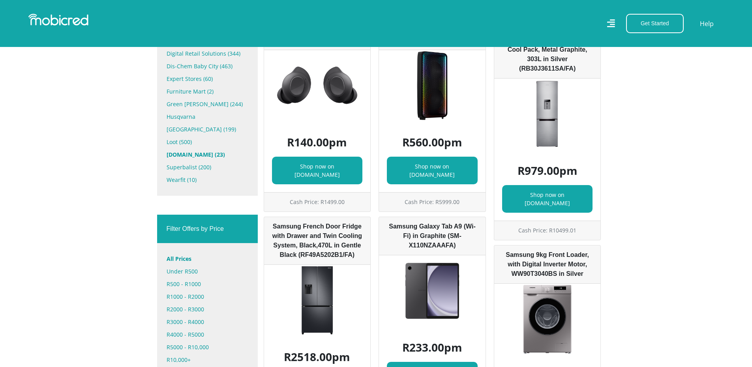
scroll to position [316, 0]
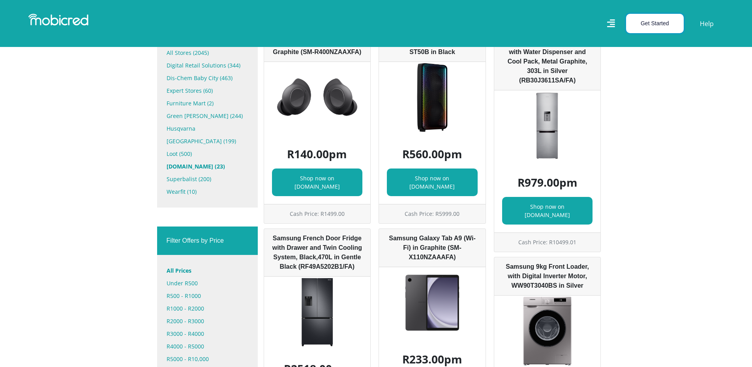
click at [638, 25] on button "Get Started" at bounding box center [655, 23] width 58 height 19
click at [662, 41] on link "Open an Account" at bounding box center [659, 42] width 66 height 10
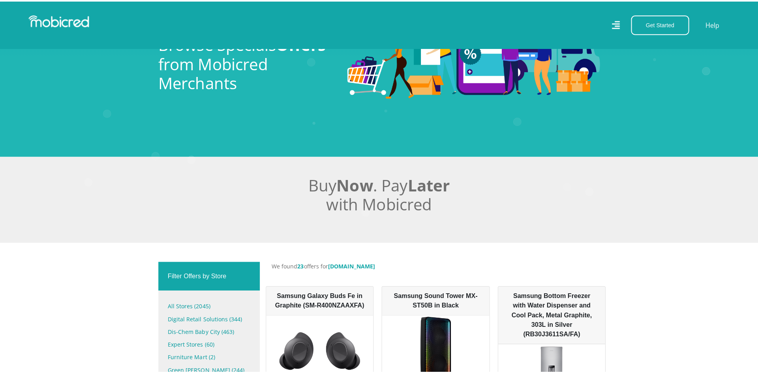
scroll to position [0, 0]
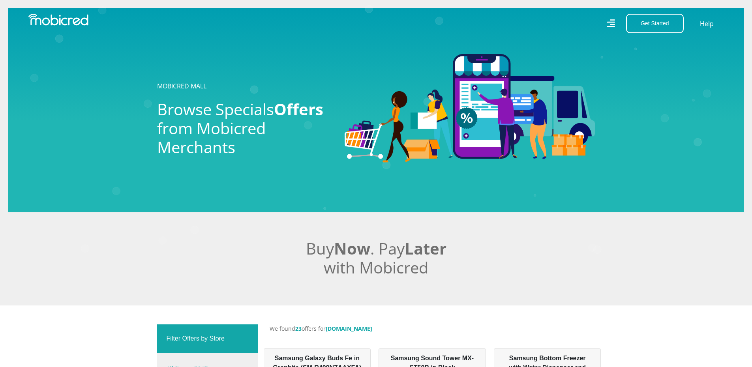
click at [613, 26] on icon at bounding box center [611, 23] width 8 height 11
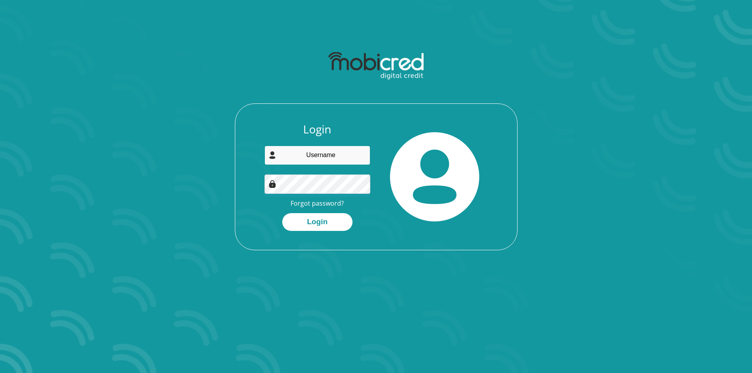
click at [303, 154] on input "email" at bounding box center [317, 155] width 106 height 19
type input "[EMAIL_ADDRESS][DOMAIN_NAME]"
click at [332, 222] on button "Login" at bounding box center [317, 222] width 70 height 18
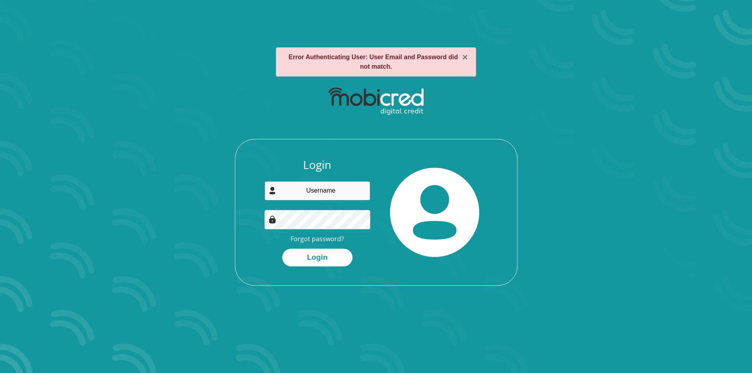
click at [328, 191] on input "email" at bounding box center [317, 190] width 106 height 19
type input "[EMAIL_ADDRESS][DOMAIN_NAME]"
click at [321, 261] on button "Login" at bounding box center [317, 258] width 70 height 18
click at [299, 190] on input "email" at bounding box center [317, 190] width 106 height 19
type input "[EMAIL_ADDRESS][DOMAIN_NAME]"
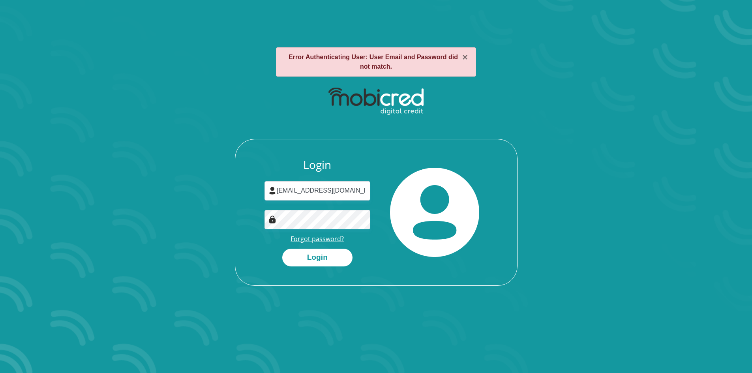
click at [318, 239] on link "Forgot password?" at bounding box center [317, 238] width 53 height 9
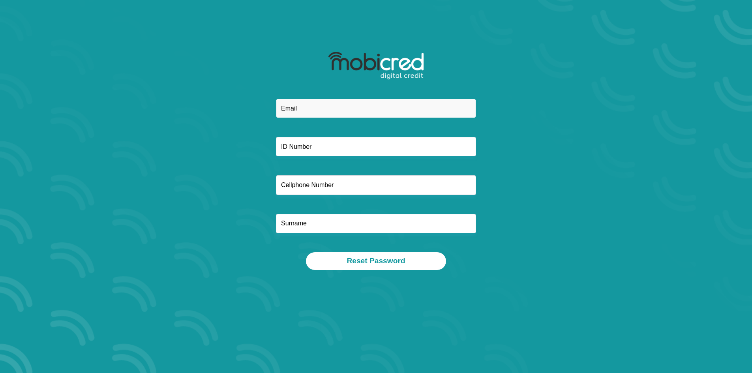
click at [289, 114] on input "email" at bounding box center [376, 108] width 200 height 19
type input "[EMAIL_ADDRESS][DOMAIN_NAME]"
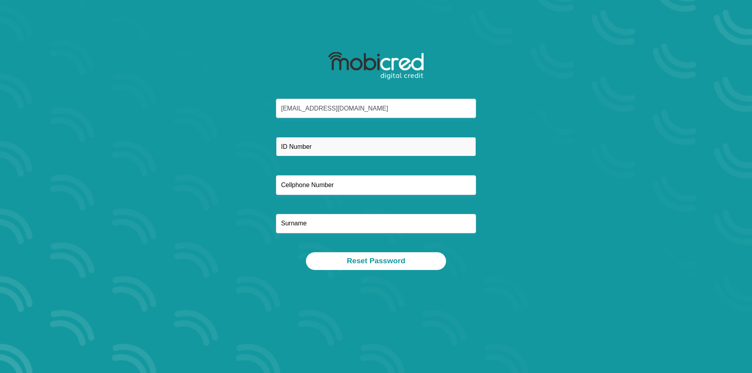
click at [298, 145] on input "text" at bounding box center [376, 146] width 200 height 19
type input "8306141007081"
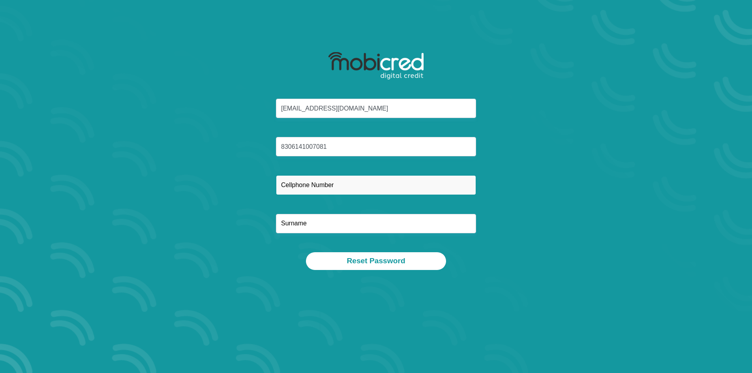
click at [296, 191] on input "text" at bounding box center [376, 184] width 200 height 19
type input "0834941888"
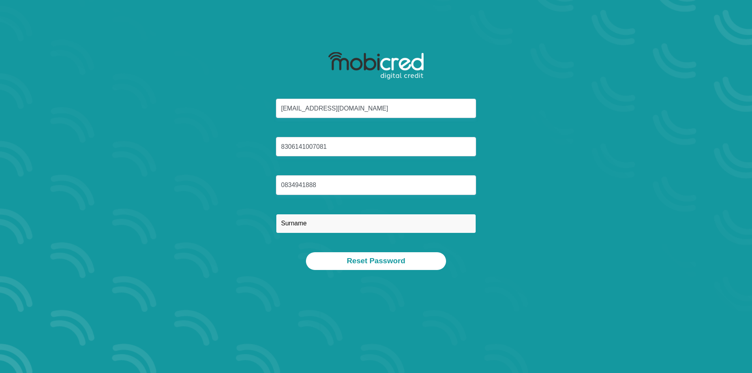
click at [294, 228] on input "text" at bounding box center [376, 223] width 200 height 19
type input "Matshisi"
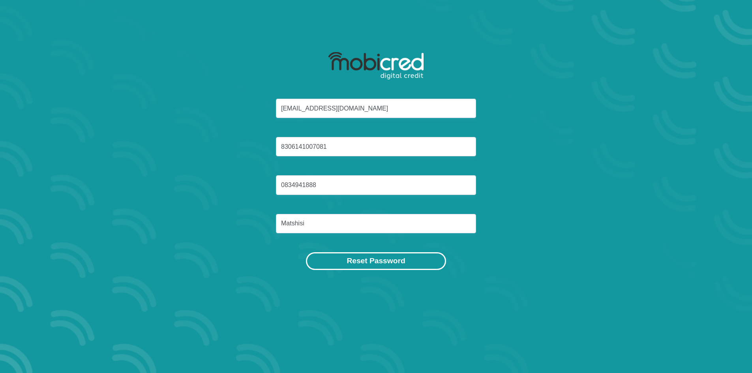
click at [378, 262] on button "Reset Password" at bounding box center [376, 261] width 140 height 18
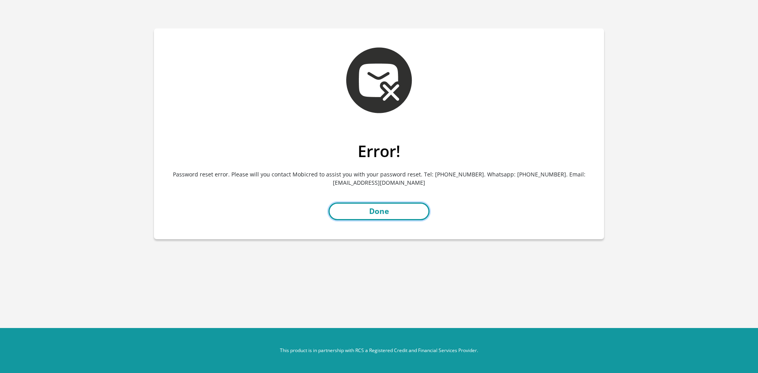
click at [403, 214] on link "Done" at bounding box center [378, 211] width 101 height 18
click at [379, 214] on link "Done" at bounding box center [378, 211] width 101 height 18
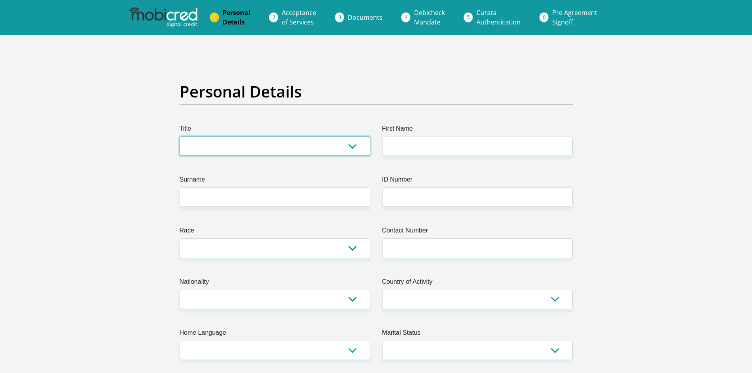
click at [354, 145] on select "Mr Ms Mrs Dr [PERSON_NAME]" at bounding box center [275, 146] width 191 height 19
select select "Mrs"
click at [180, 137] on select "Mr Ms Mrs Dr [PERSON_NAME]" at bounding box center [275, 146] width 191 height 19
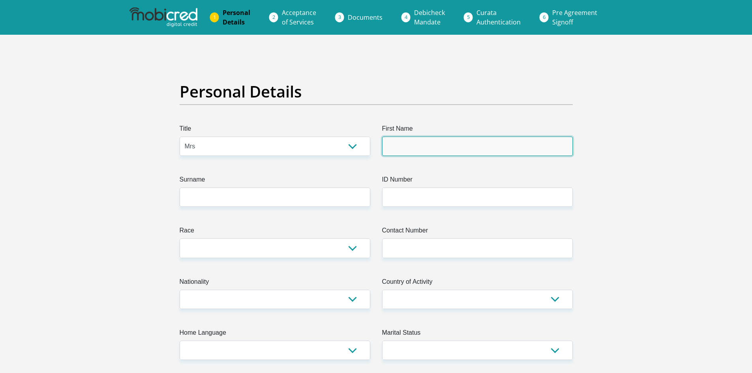
click at [390, 149] on input "First Name" at bounding box center [477, 146] width 191 height 19
type input "Nonjongo"
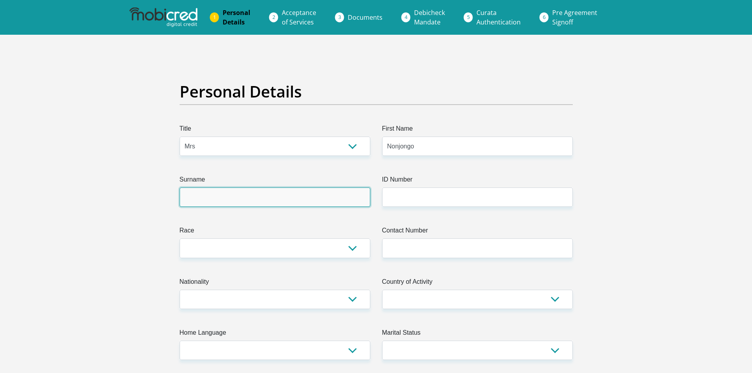
click at [201, 199] on input "Surname" at bounding box center [275, 196] width 191 height 19
type input "Matshisi"
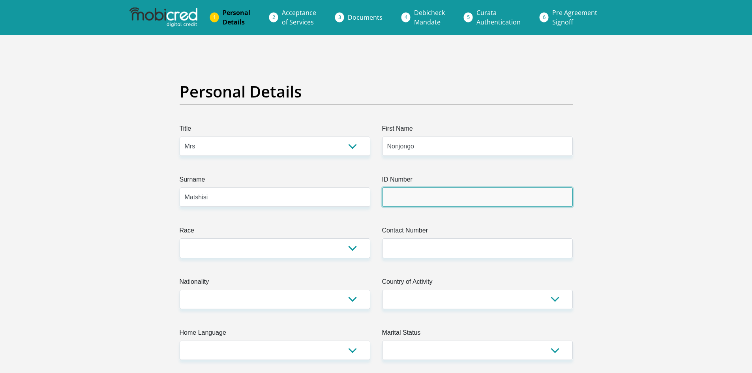
click at [416, 201] on input "ID Number" at bounding box center [477, 196] width 191 height 19
click at [417, 202] on input "ID Number" at bounding box center [477, 196] width 191 height 19
type input "8306141007081"
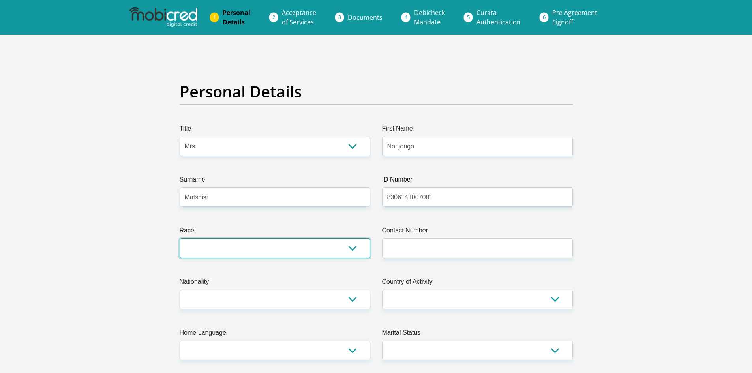
click at [355, 251] on select "Black Coloured Indian White Other" at bounding box center [275, 247] width 191 height 19
select select "1"
click at [180, 238] on select "Black Coloured Indian White Other" at bounding box center [275, 247] width 191 height 19
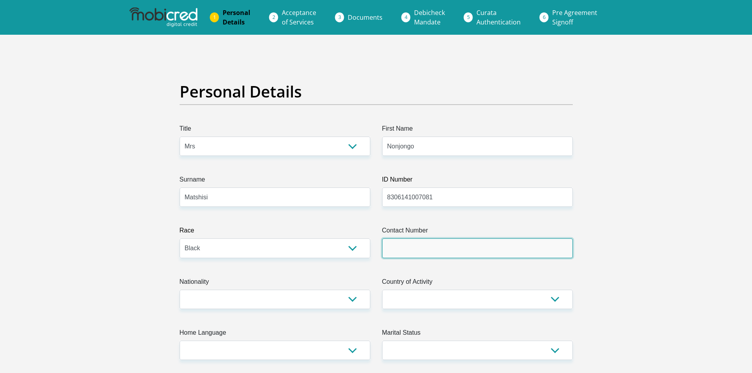
click at [411, 253] on input "Contact Number" at bounding box center [477, 247] width 191 height 19
type input "0834941888"
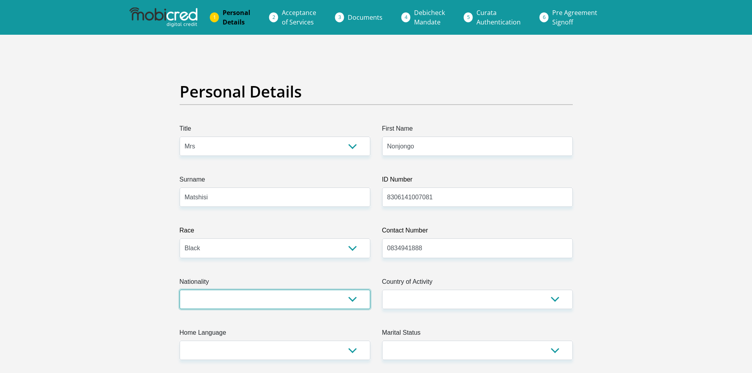
click at [352, 300] on select "[GEOGRAPHIC_DATA] [GEOGRAPHIC_DATA] [GEOGRAPHIC_DATA] [GEOGRAPHIC_DATA] [GEOGRA…" at bounding box center [275, 299] width 191 height 19
select select "ZAF"
click at [180, 290] on select "[GEOGRAPHIC_DATA] [GEOGRAPHIC_DATA] [GEOGRAPHIC_DATA] [GEOGRAPHIC_DATA] [GEOGRA…" at bounding box center [275, 299] width 191 height 19
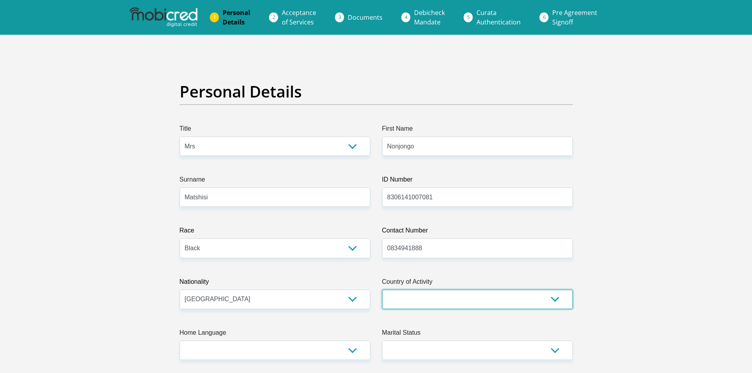
click at [559, 302] on select "[GEOGRAPHIC_DATA] [GEOGRAPHIC_DATA] [GEOGRAPHIC_DATA] [GEOGRAPHIC_DATA] [GEOGRA…" at bounding box center [477, 299] width 191 height 19
select select "ZAF"
click at [382, 290] on select "[GEOGRAPHIC_DATA] [GEOGRAPHIC_DATA] [GEOGRAPHIC_DATA] [GEOGRAPHIC_DATA] [GEOGRA…" at bounding box center [477, 299] width 191 height 19
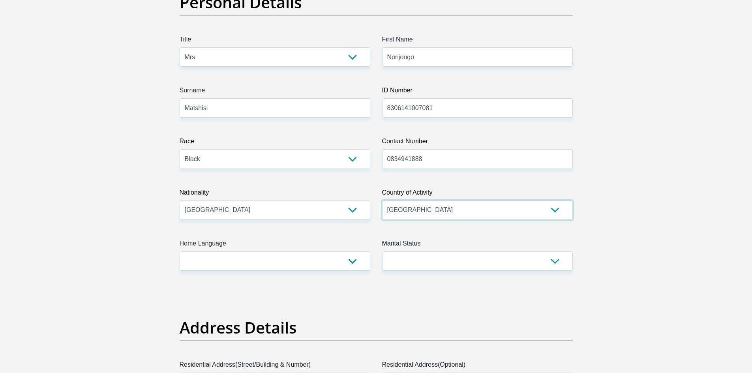
scroll to position [118, 0]
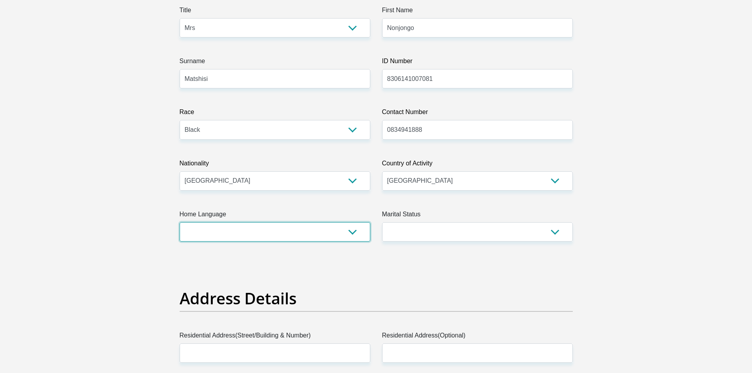
click at [352, 231] on select "Afrikaans English Sepedi South Ndebele Southern Sotho Swati Tsonga Tswana Venda…" at bounding box center [275, 231] width 191 height 19
select select "xho"
click at [180, 222] on select "Afrikaans English Sepedi South Ndebele Southern Sotho Swati Tsonga Tswana Venda…" at bounding box center [275, 231] width 191 height 19
click at [558, 234] on select "Married ANC Single Divorced Widowed Married COP or Customary Law" at bounding box center [477, 231] width 191 height 19
select select "5"
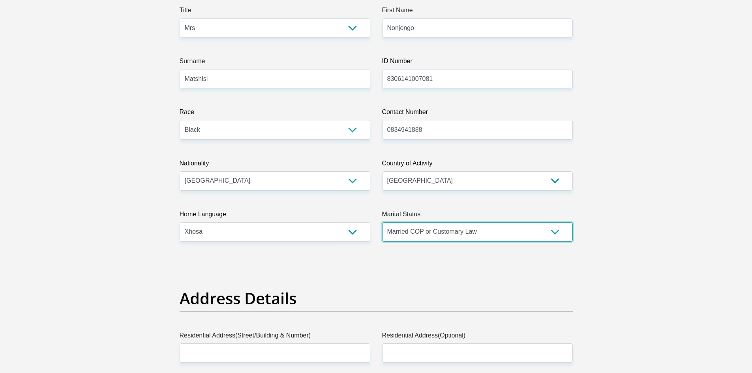
click at [382, 222] on select "Married ANC Single Divorced Widowed Married COP or Customary Law" at bounding box center [477, 231] width 191 height 19
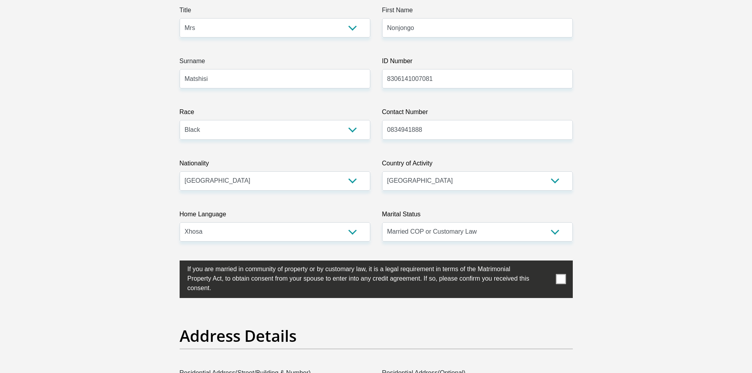
drag, startPoint x: 561, startPoint y: 276, endPoint x: 559, endPoint y: 287, distance: 11.4
click at [561, 276] on span at bounding box center [561, 279] width 10 height 10
click at [172, 262] on input "checkbox" at bounding box center [172, 262] width 0 height 0
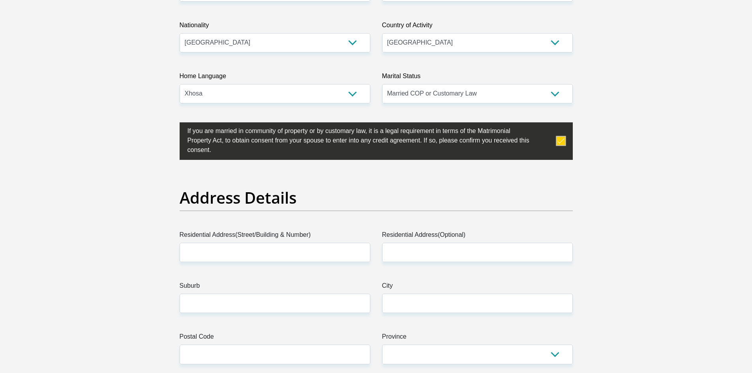
scroll to position [316, 0]
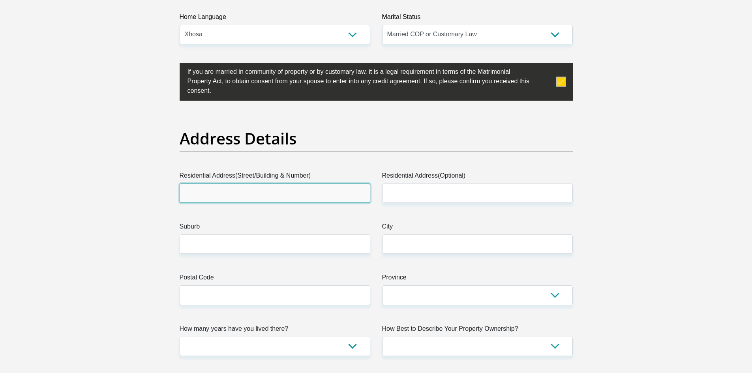
click at [209, 196] on input "Residential Address(Street/Building & Number)" at bounding box center [275, 193] width 191 height 19
type input "Flat no. [STREET_ADDRESS]"
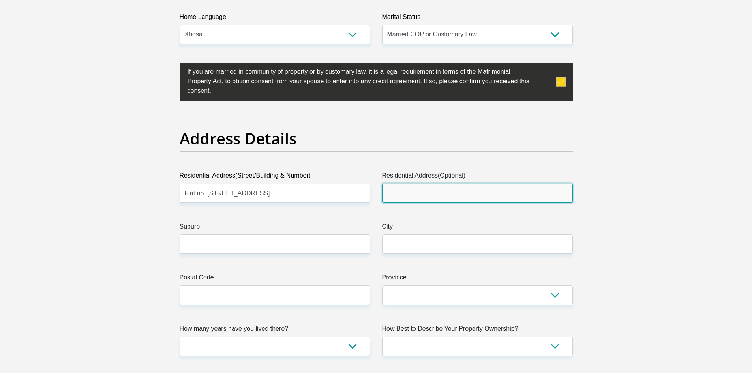
click at [405, 200] on input "Residential Address(Optional)" at bounding box center [477, 193] width 191 height 19
type input "Bureau Street"
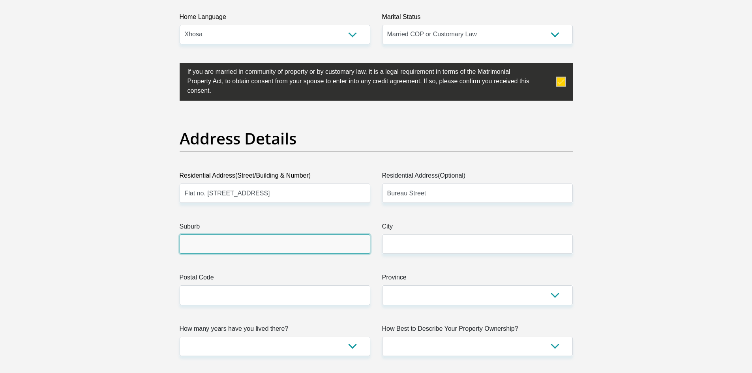
click at [234, 244] on input "Suburb" at bounding box center [275, 243] width 191 height 19
type input "Humansdorp"
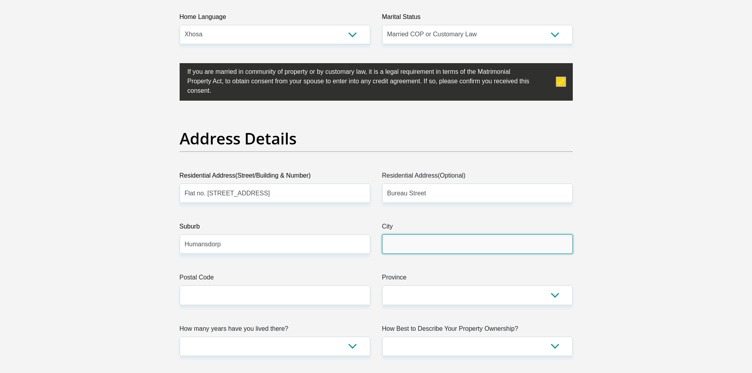
click at [397, 251] on input "City" at bounding box center [477, 243] width 191 height 19
type input "Humansdorp"
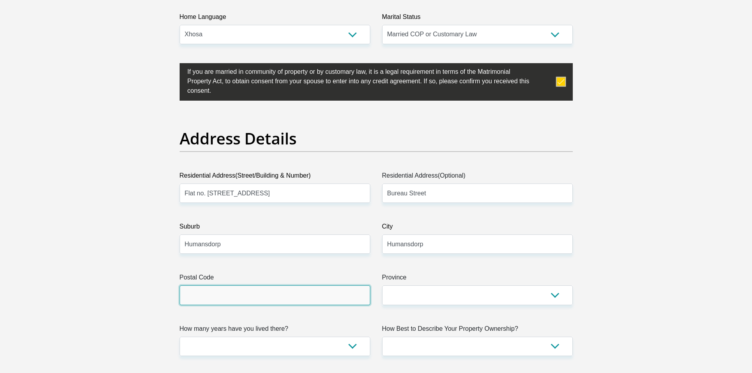
click at [214, 289] on input "Postal Code" at bounding box center [275, 294] width 191 height 19
type input "6300"
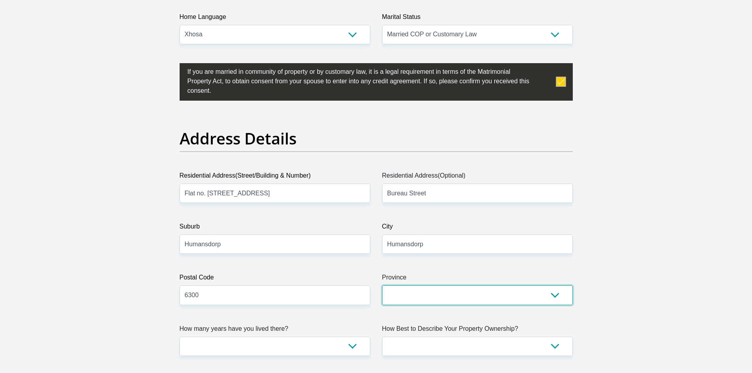
click at [561, 297] on select "Eastern Cape Free State [GEOGRAPHIC_DATA] [GEOGRAPHIC_DATA][DATE] [GEOGRAPHIC_D…" at bounding box center [477, 294] width 191 height 19
select select "[GEOGRAPHIC_DATA]"
click at [382, 285] on select "Eastern Cape Free State [GEOGRAPHIC_DATA] [GEOGRAPHIC_DATA][DATE] [GEOGRAPHIC_D…" at bounding box center [477, 294] width 191 height 19
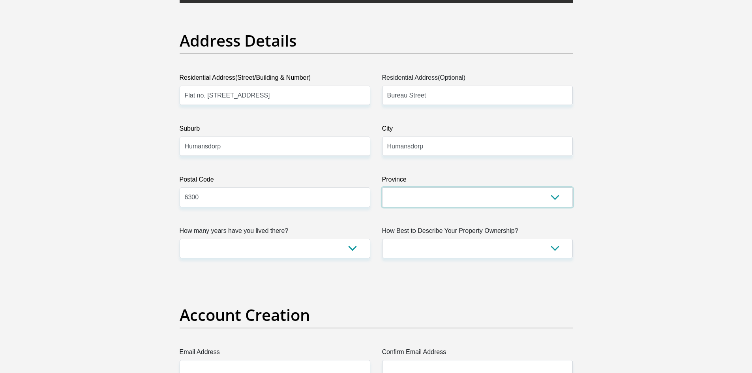
scroll to position [434, 0]
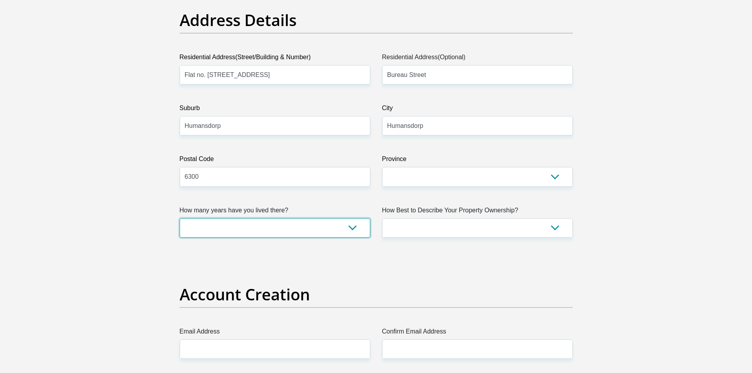
click at [354, 226] on select "less than 1 year 1-3 years 3-5 years 5+ years" at bounding box center [275, 227] width 191 height 19
select select "5"
click at [180, 218] on select "less than 1 year 1-3 years 3-5 years 5+ years" at bounding box center [275, 227] width 191 height 19
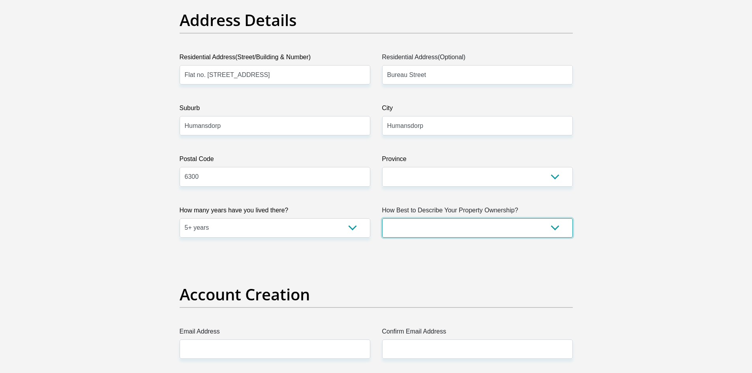
click at [554, 223] on select "Owned Rented Family Owned Company Dwelling" at bounding box center [477, 227] width 191 height 19
select select "Rented"
click at [382, 218] on select "Owned Rented Family Owned Company Dwelling" at bounding box center [477, 227] width 191 height 19
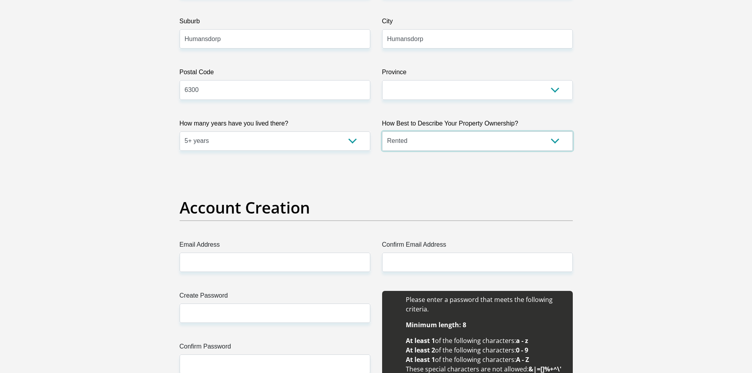
scroll to position [553, 0]
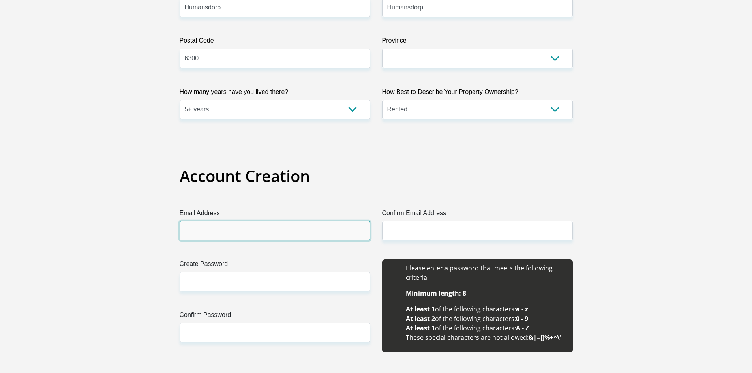
click at [201, 229] on input "Email Address" at bounding box center [275, 230] width 191 height 19
type input "[EMAIL_ADDRESS][DOMAIN_NAME]"
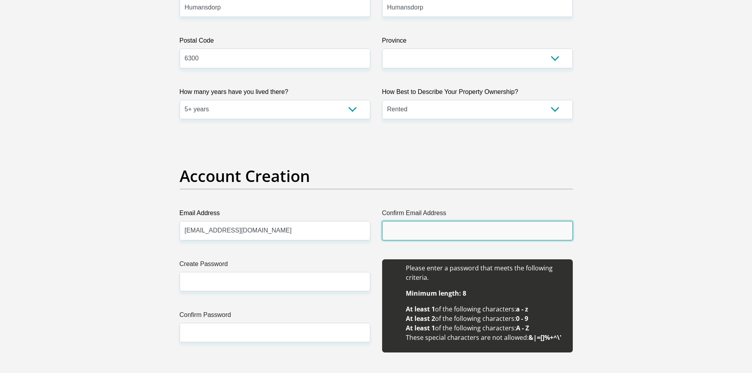
click at [425, 223] on input "Confirm Email Address" at bounding box center [477, 230] width 191 height 19
type input "[EMAIL_ADDRESS][DOMAIN_NAME]"
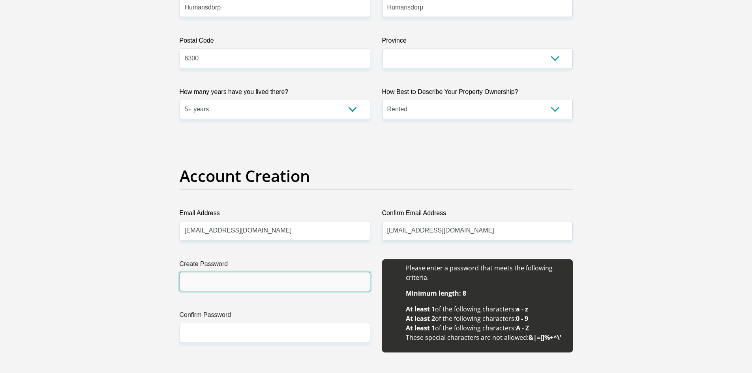
click at [222, 289] on input "Create Password" at bounding box center [275, 281] width 191 height 19
type input "Avuyile@2017"
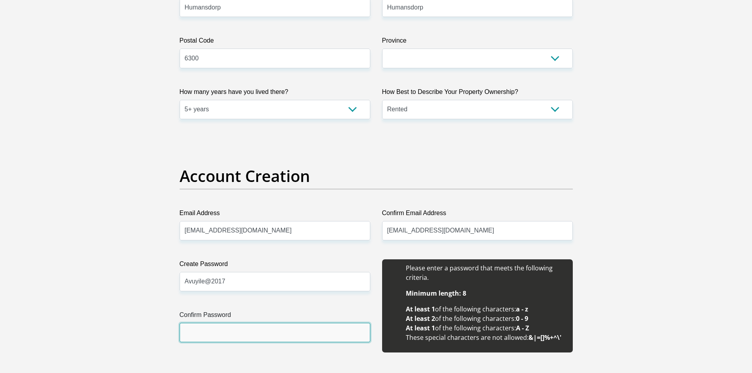
click at [195, 337] on input "Confirm Password" at bounding box center [275, 332] width 191 height 19
type input "Avuyile@2017"
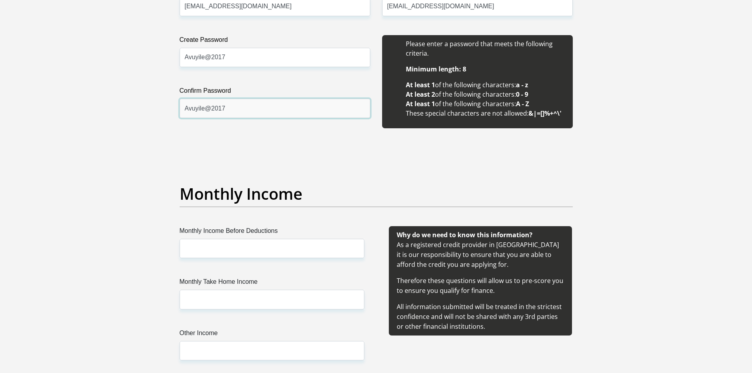
scroll to position [935, 0]
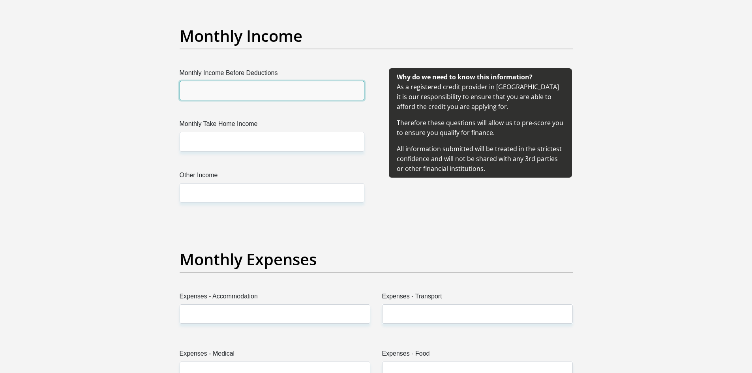
click at [225, 96] on input "Monthly Income Before Deductions" at bounding box center [272, 90] width 185 height 19
type input "23728"
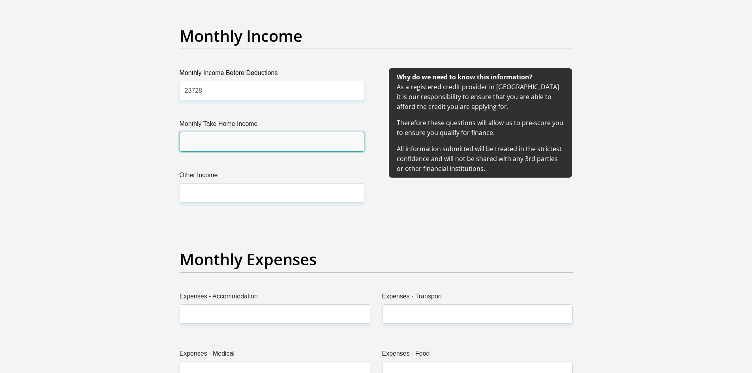
drag, startPoint x: 188, startPoint y: 144, endPoint x: 226, endPoint y: 183, distance: 54.7
click at [188, 144] on input "Monthly Take Home Income" at bounding box center [272, 141] width 185 height 19
type input "11658.23"
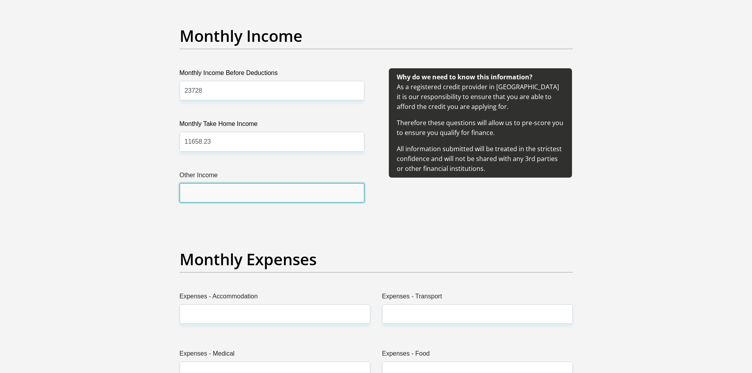
click at [210, 199] on input "Other Income" at bounding box center [272, 192] width 185 height 19
type input "0"
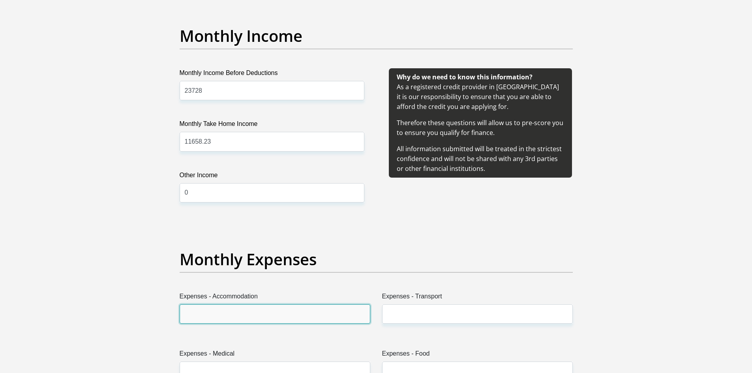
click at [229, 316] on input "Expenses - Accommodation" at bounding box center [275, 313] width 191 height 19
type input "0"
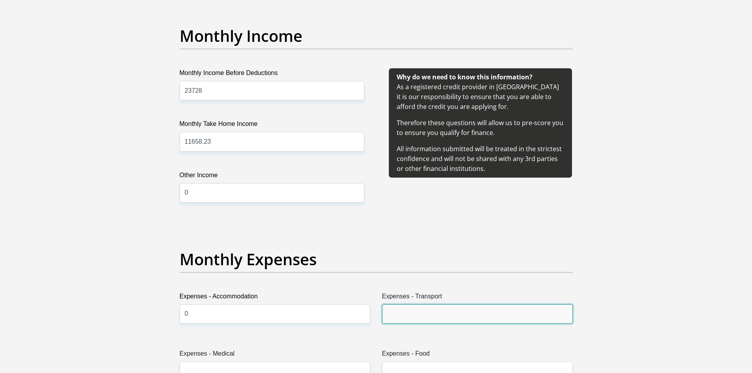
click at [408, 315] on input "Expenses - Transport" at bounding box center [477, 313] width 191 height 19
type input "950"
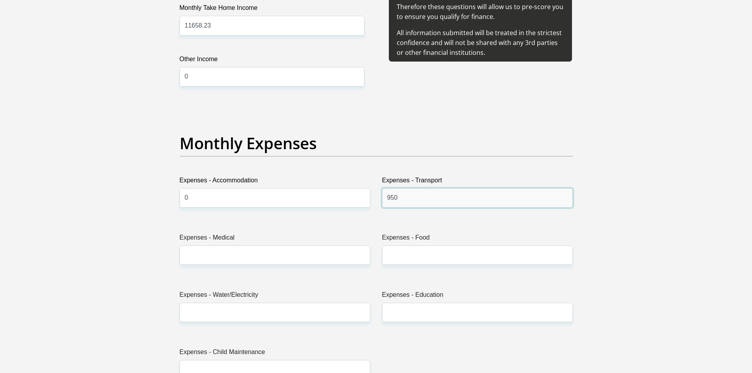
scroll to position [1053, 0]
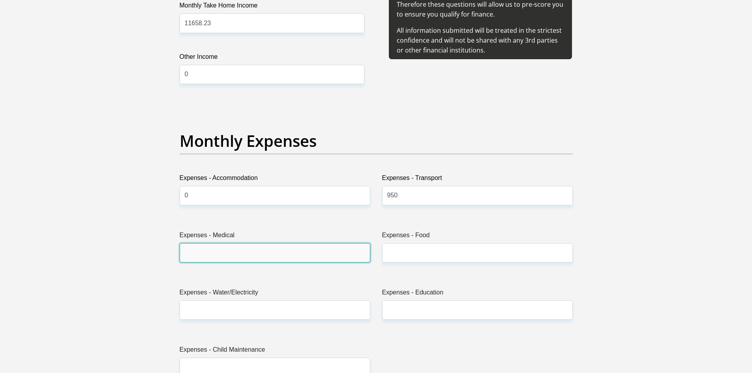
click at [206, 246] on input "Expenses - Medical" at bounding box center [275, 252] width 191 height 19
type input "0"
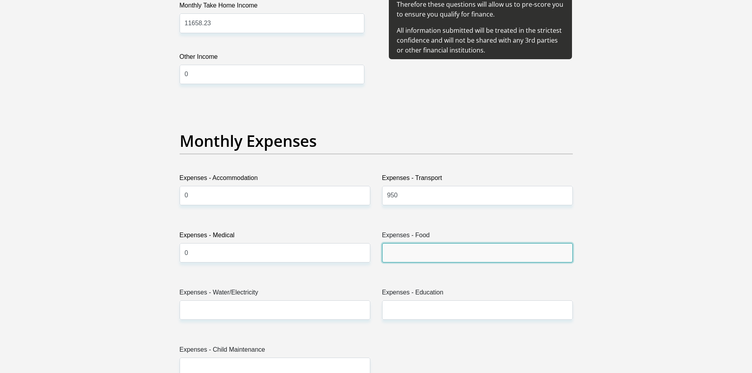
click at [397, 249] on input "Expenses - Food" at bounding box center [477, 252] width 191 height 19
type input "1500"
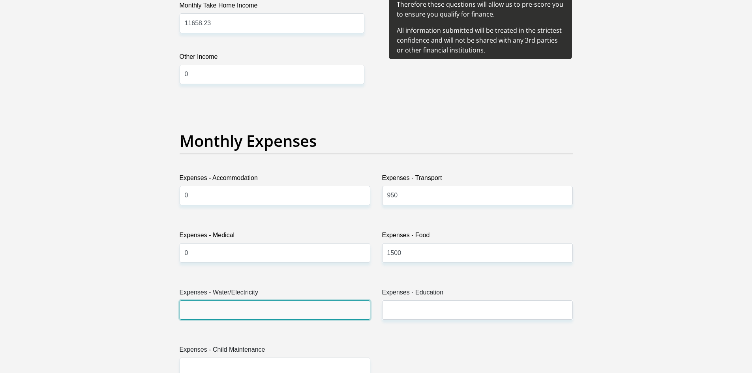
click at [198, 313] on input "Expenses - Water/Electricity" at bounding box center [275, 309] width 191 height 19
type input "0"
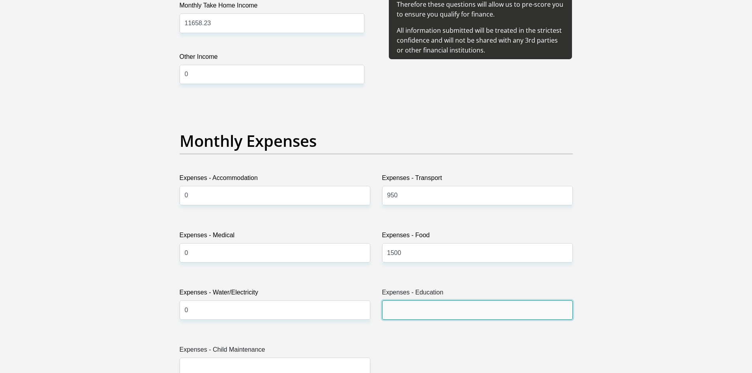
click at [403, 313] on input "Expenses - Education" at bounding box center [477, 309] width 191 height 19
type input "0"
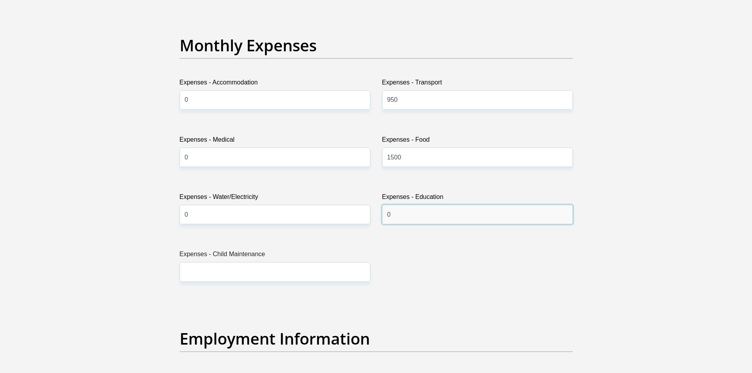
scroll to position [1172, 0]
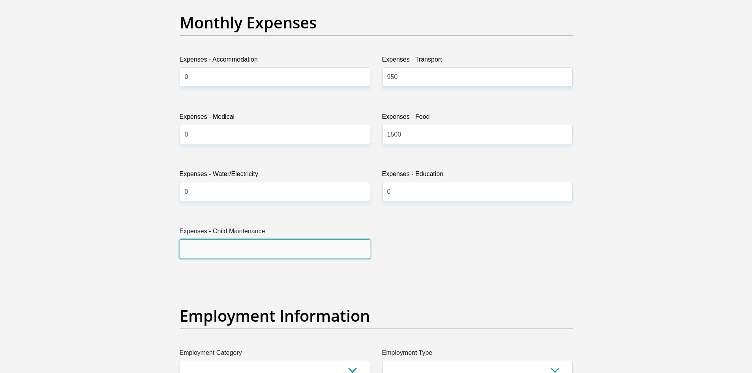
click at [201, 251] on input "Expenses - Child Maintenance" at bounding box center [275, 248] width 191 height 19
type input "0"
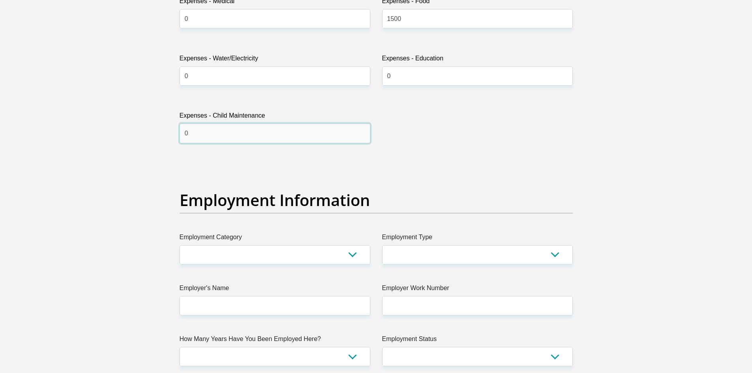
scroll to position [1329, 0]
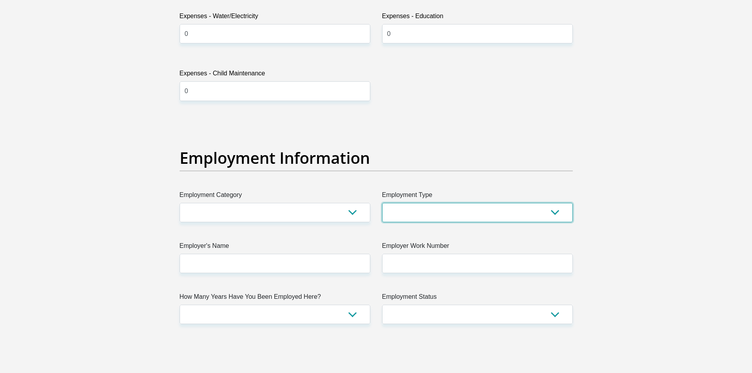
click at [556, 212] on select "College/Lecturer Craft Seller Creative Driver Executive Farmer Forces - Non Com…" at bounding box center [477, 212] width 191 height 19
select select "Office Staff/Clerk"
click at [382, 203] on select "College/Lecturer Craft Seller Creative Driver Executive Farmer Forces - Non Com…" at bounding box center [477, 212] width 191 height 19
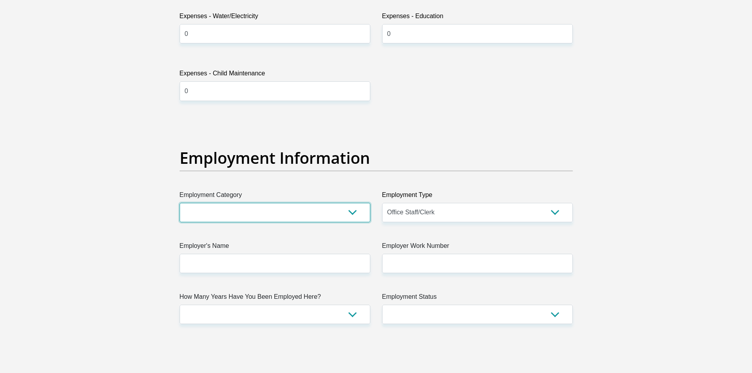
click at [354, 215] on select "AGRICULTURE ALCOHOL & TOBACCO CONSTRUCTION MATERIALS METALLURGY EQUIPMENT FOR R…" at bounding box center [275, 212] width 191 height 19
select select "71"
click at [180, 203] on select "AGRICULTURE ALCOHOL & TOBACCO CONSTRUCTION MATERIALS METALLURGY EQUIPMENT FOR R…" at bounding box center [275, 212] width 191 height 19
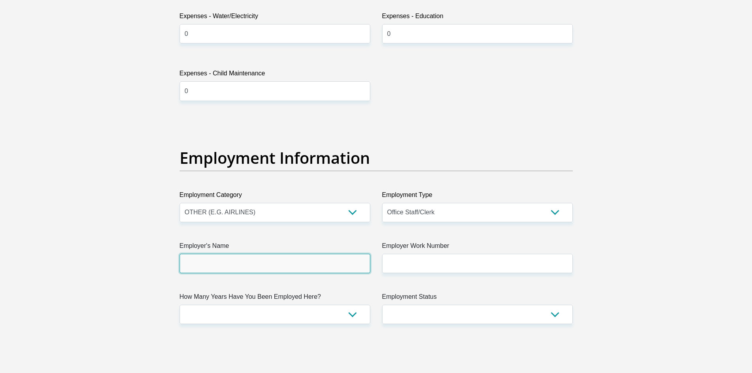
click at [200, 270] on input "Employer's Name" at bounding box center [275, 263] width 191 height 19
type input "DOJ"
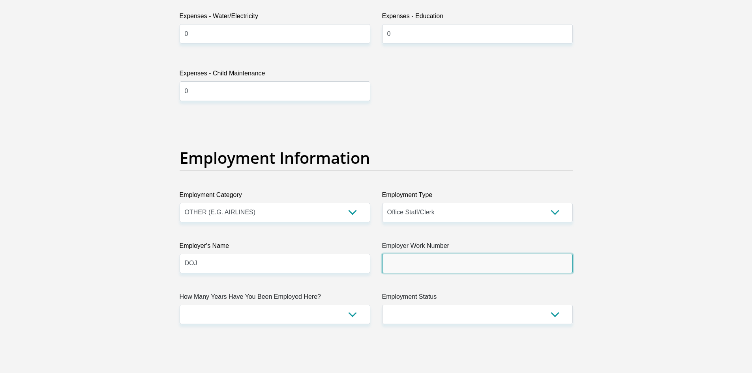
drag, startPoint x: 389, startPoint y: 265, endPoint x: 413, endPoint y: 278, distance: 27.6
click at [389, 265] on input "Employer Work Number" at bounding box center [477, 263] width 191 height 19
type input "0422003000"
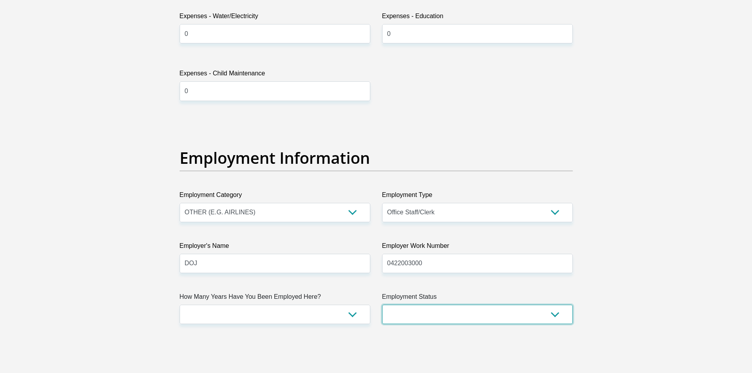
click at [562, 313] on select "Permanent/Full-time Part-time/Casual [DEMOGRAPHIC_DATA] Worker Self-Employed Ho…" at bounding box center [477, 314] width 191 height 19
select select "1"
click at [382, 305] on select "Permanent/Full-time Part-time/Casual [DEMOGRAPHIC_DATA] Worker Self-Employed Ho…" at bounding box center [477, 314] width 191 height 19
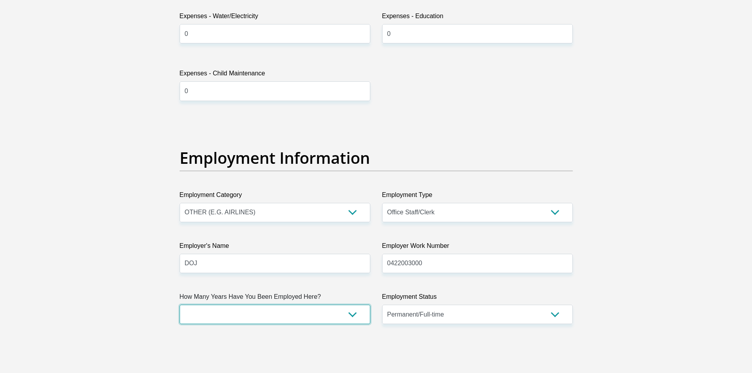
click at [349, 313] on select "less than 1 year 1-3 years 3-5 years 5+ years" at bounding box center [275, 314] width 191 height 19
select select "60"
click at [180, 305] on select "less than 1 year 1-3 years 3-5 years 5+ years" at bounding box center [275, 314] width 191 height 19
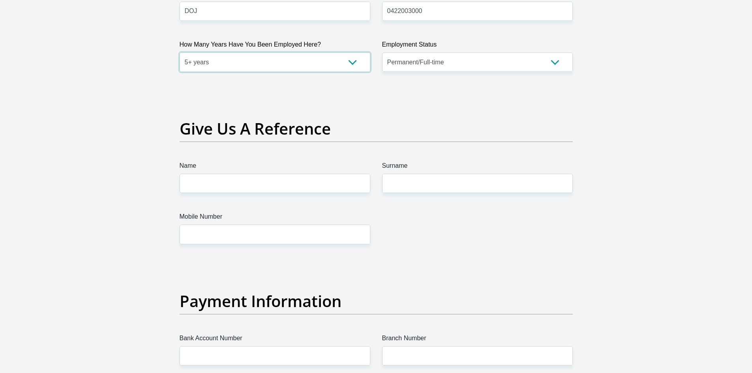
scroll to position [1586, 0]
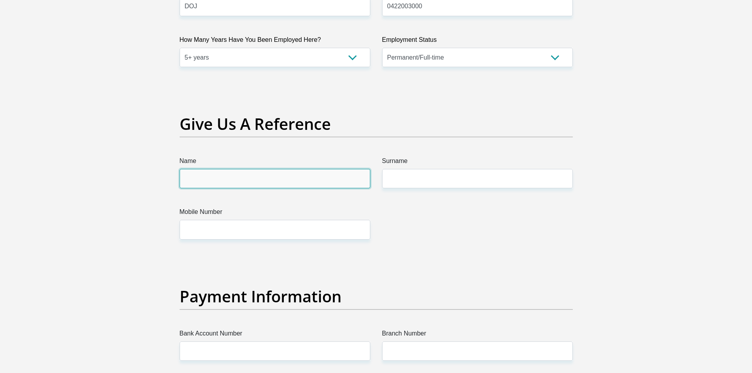
click at [216, 185] on input "Name" at bounding box center [275, 178] width 191 height 19
type input "Ntandazo"
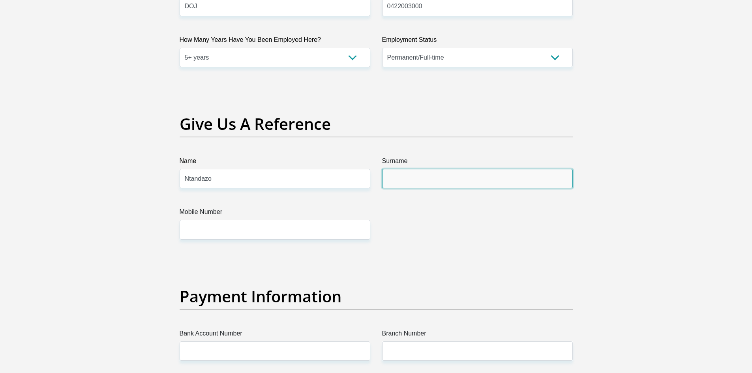
click at [426, 182] on input "Surname" at bounding box center [477, 178] width 191 height 19
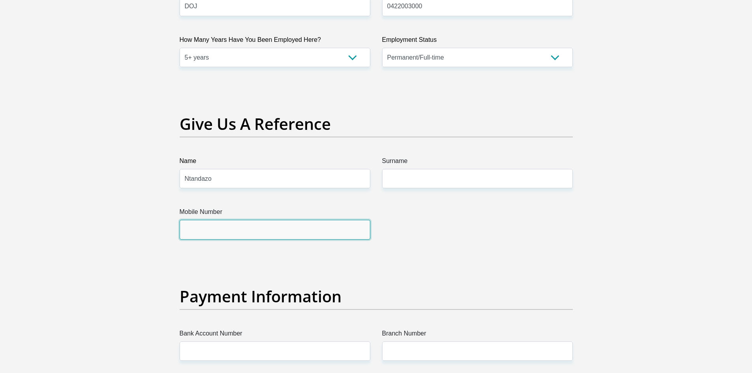
click at [223, 233] on input "Mobile Number" at bounding box center [275, 229] width 191 height 19
type input "0718053864"
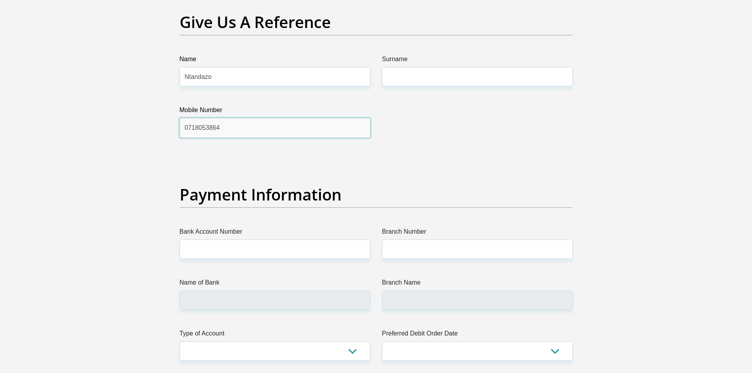
scroll to position [1744, 0]
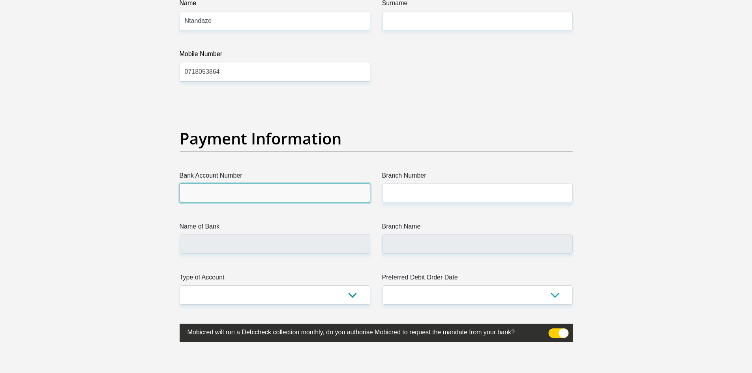
click at [205, 199] on input "Bank Account Number" at bounding box center [275, 193] width 191 height 19
type input "1334101386"
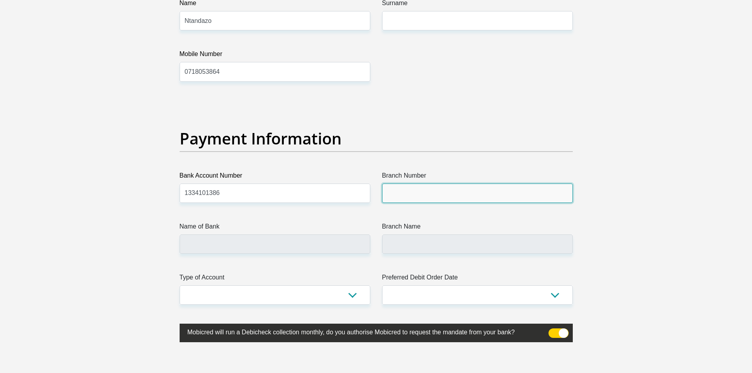
click at [401, 195] on input "Branch Number" at bounding box center [477, 193] width 191 height 19
type input "470010"
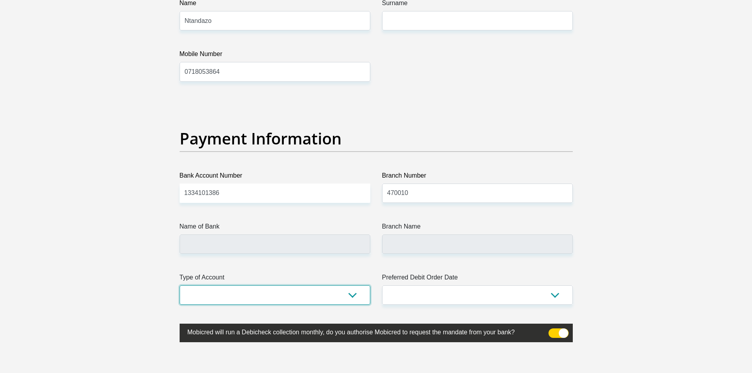
click at [352, 293] on select "Cheque Savings" at bounding box center [275, 294] width 191 height 19
select select "SAV"
click at [180, 285] on select "Cheque Savings" at bounding box center [275, 294] width 191 height 19
click at [556, 298] on select "1st 2nd 3rd 4th 5th 7th 18th 19th 20th 21st 22nd 23rd 24th 25th 26th 27th 28th …" at bounding box center [477, 294] width 191 height 19
select select "18"
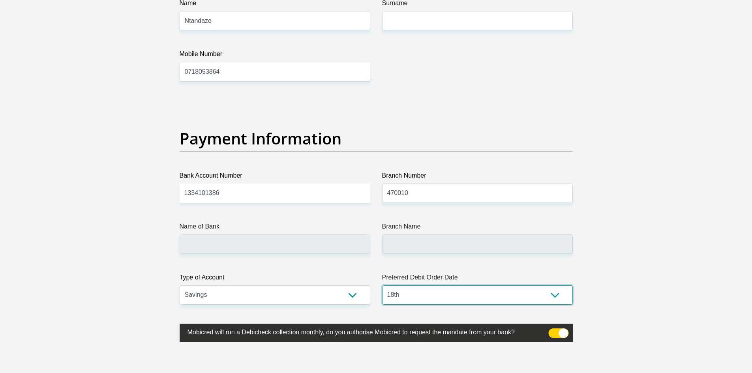
click at [382, 285] on select "1st 2nd 3rd 4th 5th 7th 18th 19th 20th 21st 22nd 23rd 24th 25th 26th 27th 28th …" at bounding box center [477, 294] width 191 height 19
click at [222, 239] on input "Name of Bank" at bounding box center [275, 243] width 191 height 19
click at [234, 247] on input "Name of Bank" at bounding box center [275, 243] width 191 height 19
click at [340, 226] on label "Name of Bank" at bounding box center [275, 228] width 191 height 13
click at [340, 234] on input "Name of Bank" at bounding box center [275, 243] width 191 height 19
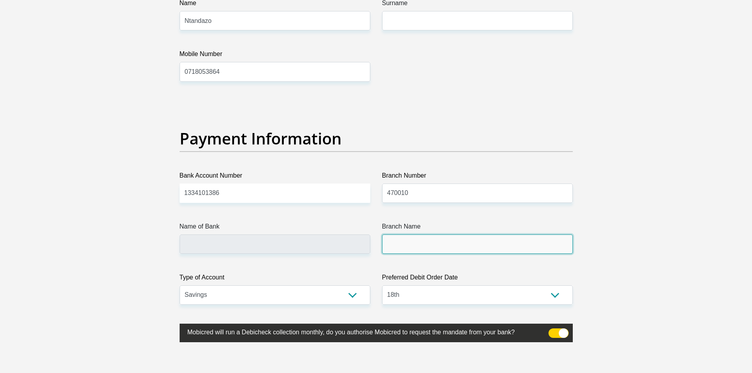
click at [397, 247] on input "Branch Name" at bounding box center [477, 243] width 191 height 19
click at [393, 243] on input "Branch Name" at bounding box center [477, 243] width 191 height 19
click at [230, 244] on input "Name of Bank" at bounding box center [275, 243] width 191 height 19
click at [563, 336] on span at bounding box center [558, 332] width 20 height 9
click at [553, 330] on input "checkbox" at bounding box center [553, 330] width 0 height 0
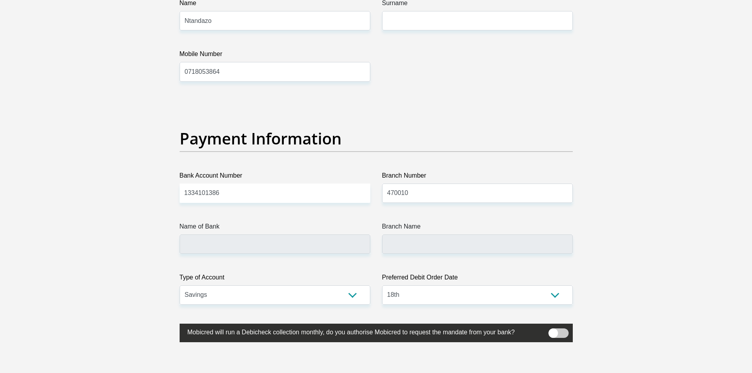
click at [561, 332] on span at bounding box center [558, 332] width 20 height 9
click at [553, 330] on input "checkbox" at bounding box center [553, 330] width 0 height 0
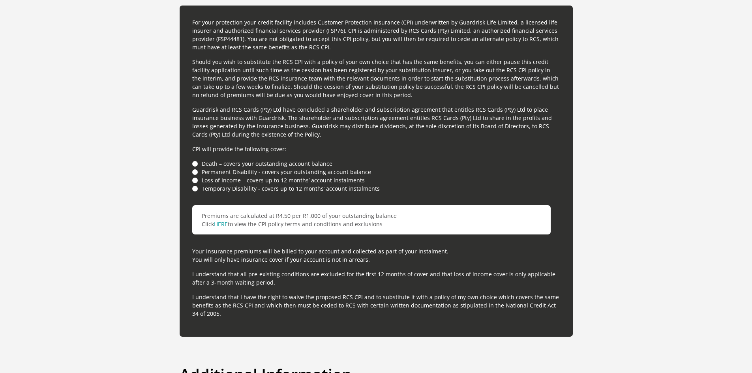
scroll to position [2154, 0]
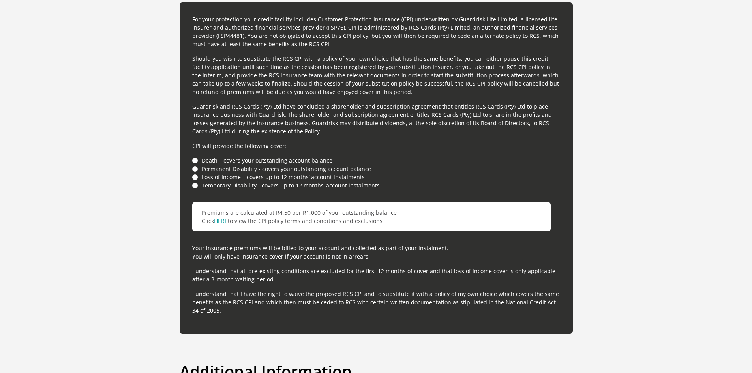
type input "CAPITEC BANK LIMITED"
type input "CAPITEC BANK CPC"
click at [193, 159] on li "Death – covers your outstanding account balance" at bounding box center [376, 160] width 368 height 8
click at [194, 169] on li "Permanent Disability - covers your outstanding account balance" at bounding box center [376, 169] width 368 height 8
click at [194, 180] on li "Loss of Income – covers up to 12 months’ account instalments" at bounding box center [376, 177] width 368 height 8
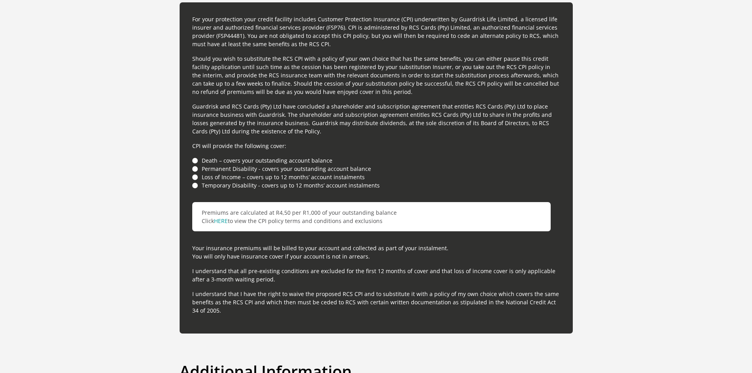
click at [196, 187] on li "Temporary Disability - covers up to 12 months’ account instalments" at bounding box center [376, 185] width 368 height 8
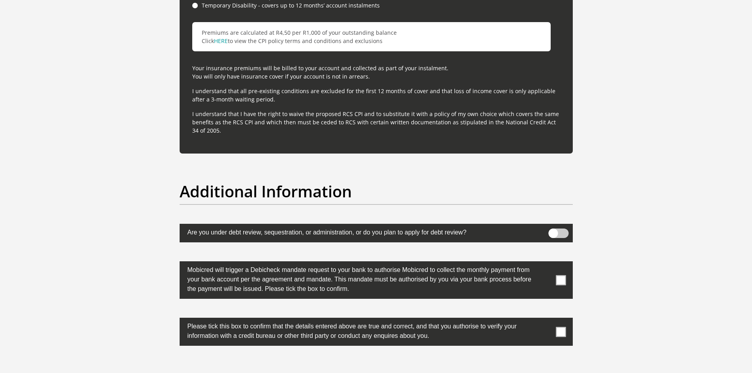
scroll to position [2347, 0]
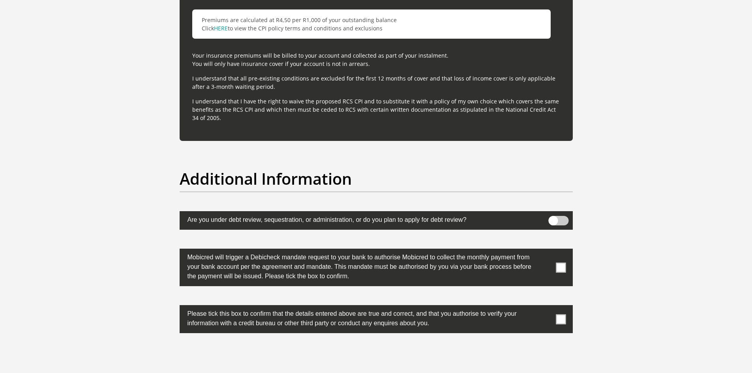
click at [563, 266] on span at bounding box center [561, 267] width 10 height 10
click at [545, 251] on input "checkbox" at bounding box center [545, 251] width 0 height 0
click at [559, 318] on span at bounding box center [561, 319] width 10 height 10
click at [545, 307] on input "checkbox" at bounding box center [545, 307] width 0 height 0
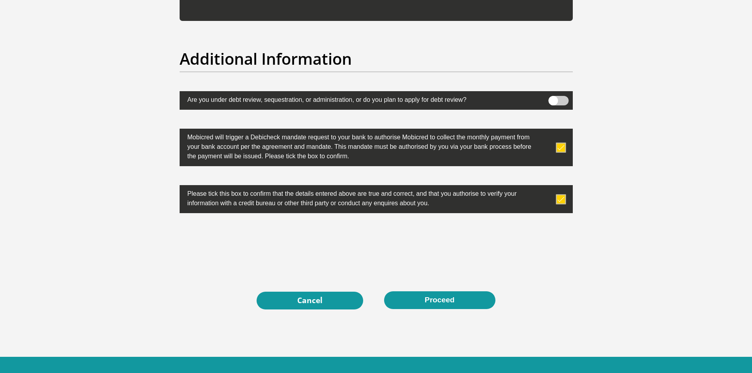
scroll to position [2497, 0]
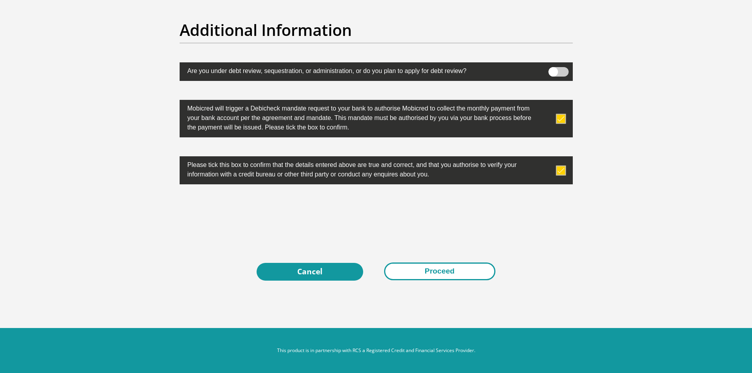
click at [430, 274] on button "Proceed" at bounding box center [439, 271] width 111 height 18
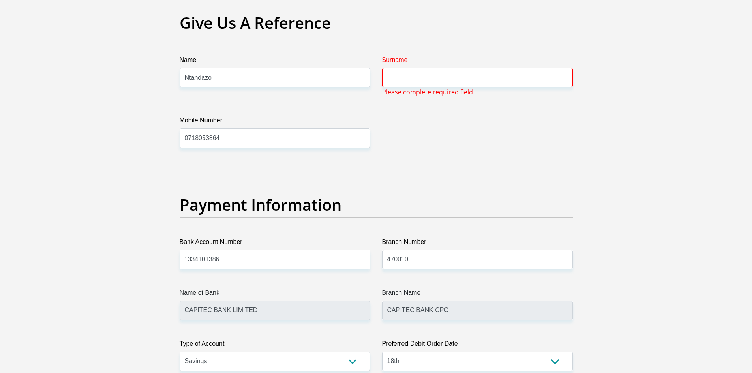
scroll to position [1656, 0]
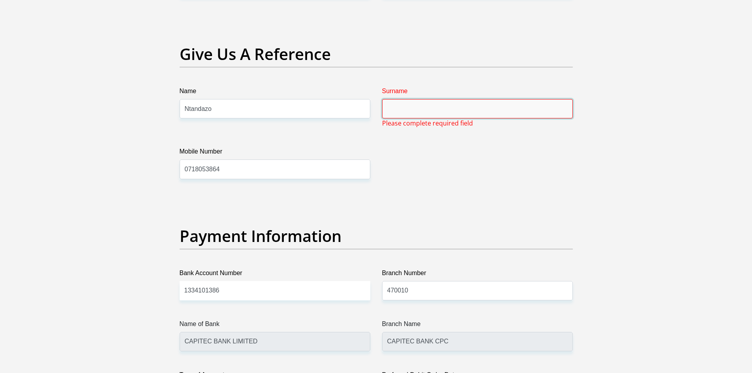
click at [398, 109] on input "Surname" at bounding box center [477, 108] width 191 height 19
type input "Mabeka"
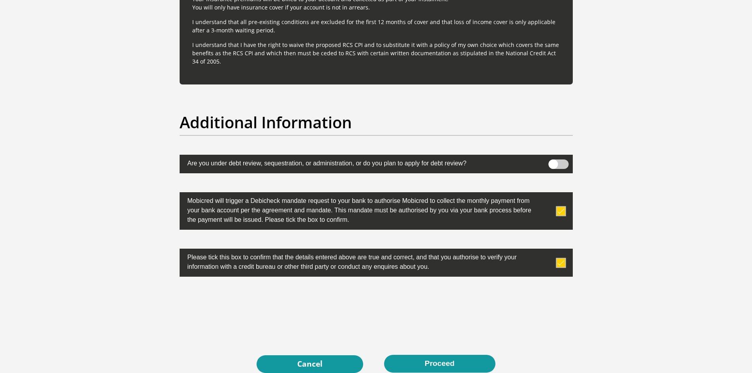
scroll to position [2497, 0]
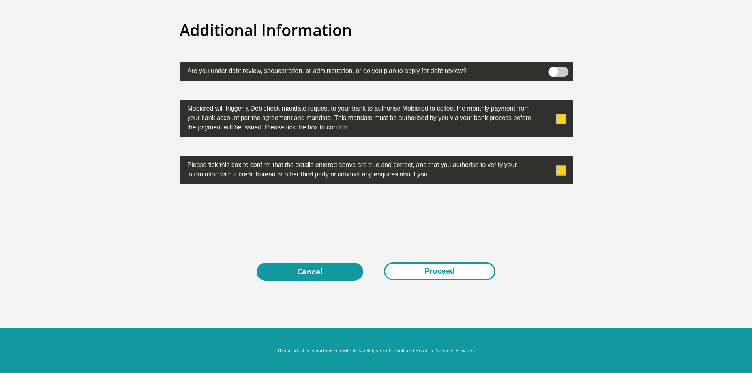
click at [442, 274] on button "Proceed" at bounding box center [439, 271] width 111 height 18
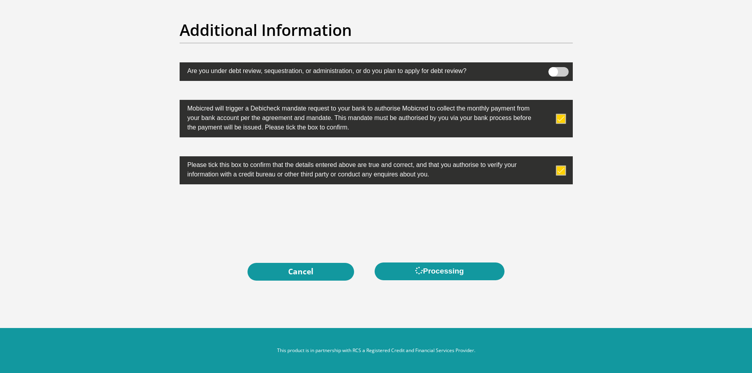
scroll to position [0, 0]
